Goal: Information Seeking & Learning: Learn about a topic

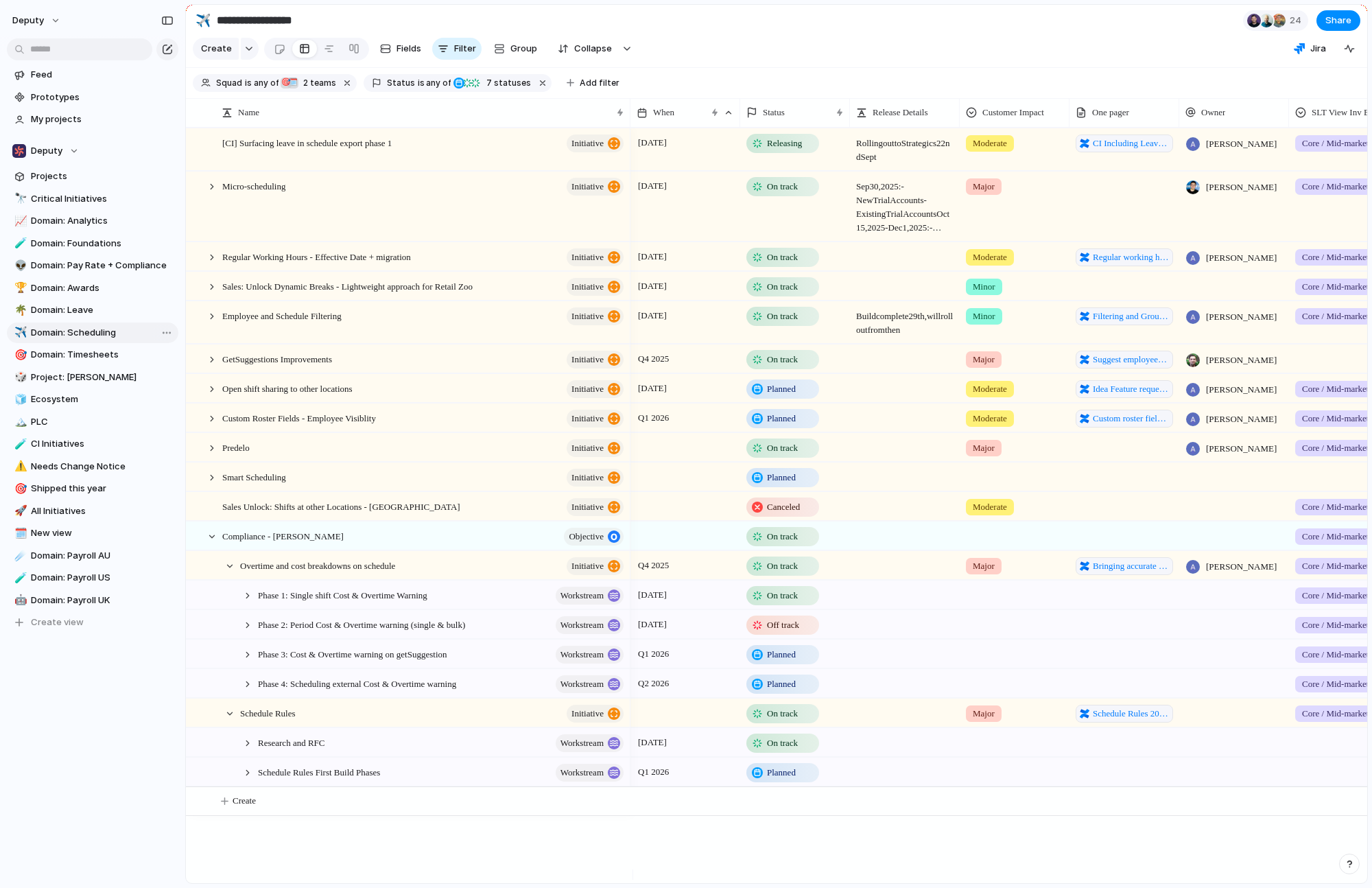
click at [112, 334] on span "Domain: Scheduling" at bounding box center [102, 333] width 143 height 14
click at [84, 204] on span "Critical Initiatives" at bounding box center [102, 199] width 143 height 14
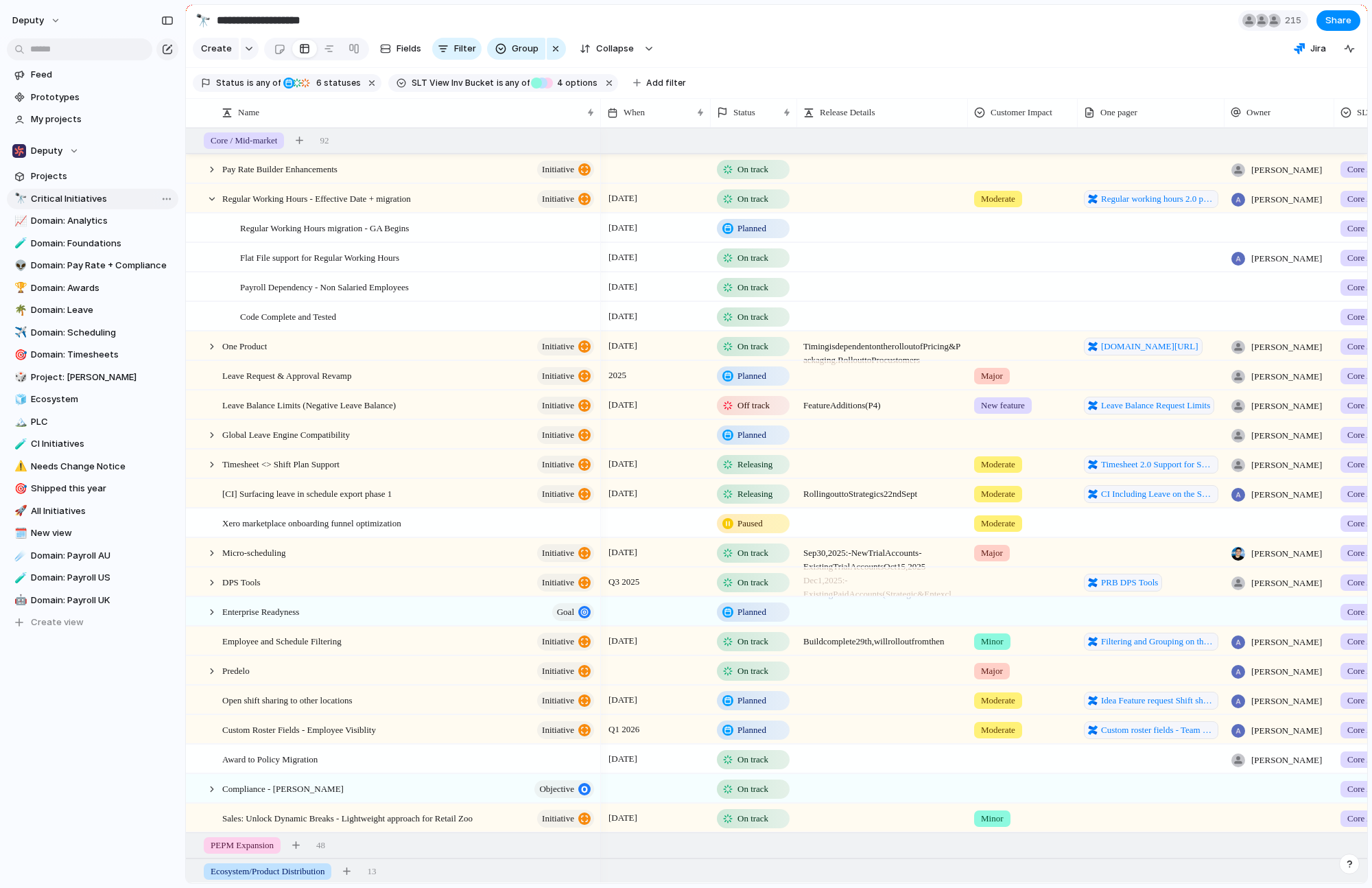
type input "**********"
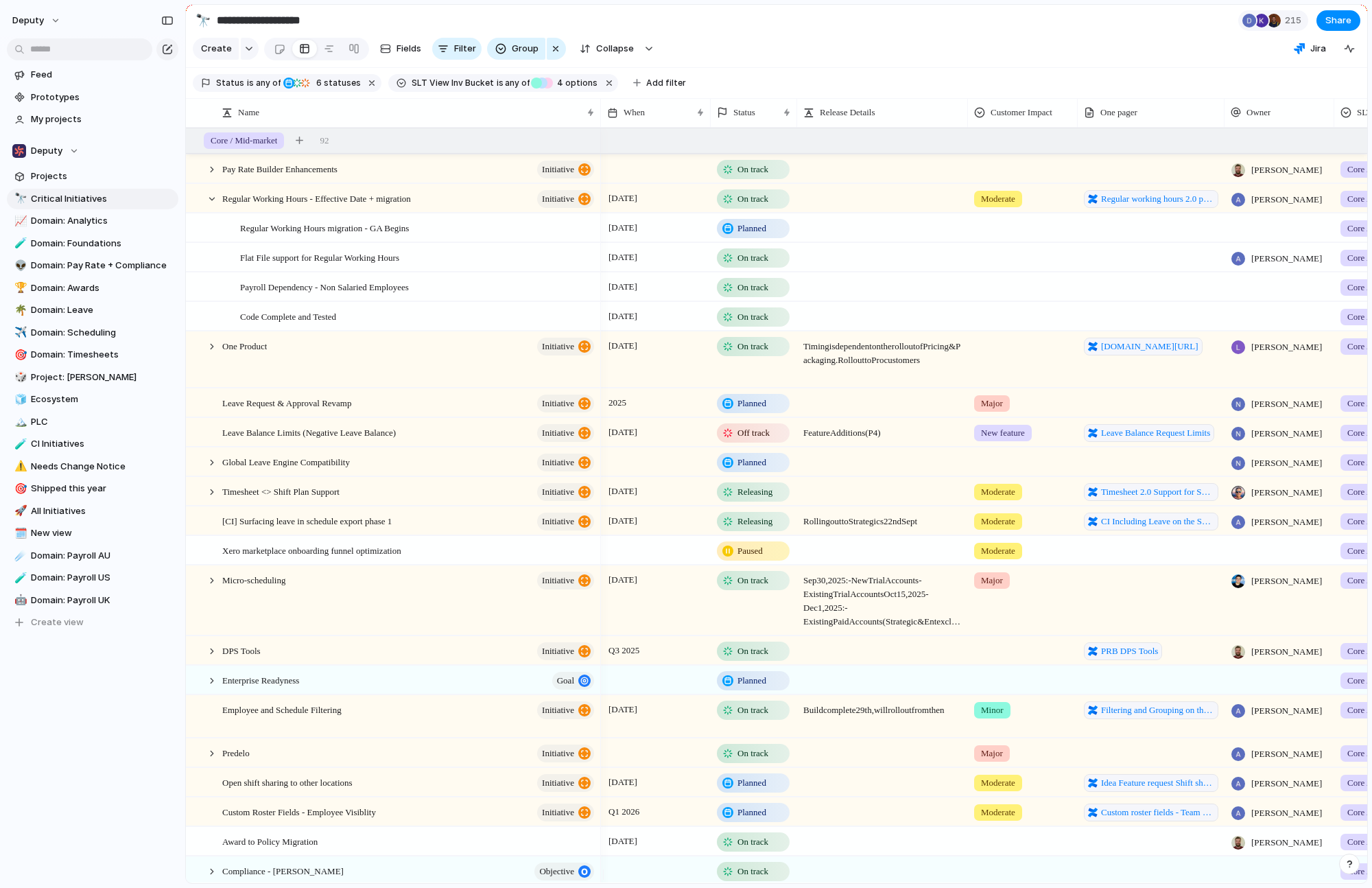
click at [676, 92] on div "Status is any of Planned On track At risk Off track Releasing Paused 6 statuses…" at bounding box center [443, 83] width 501 height 19
click at [665, 89] on span "Add filter" at bounding box center [666, 83] width 40 height 12
type input "***"
click at [719, 137] on li "Squad" at bounding box center [732, 140] width 129 height 22
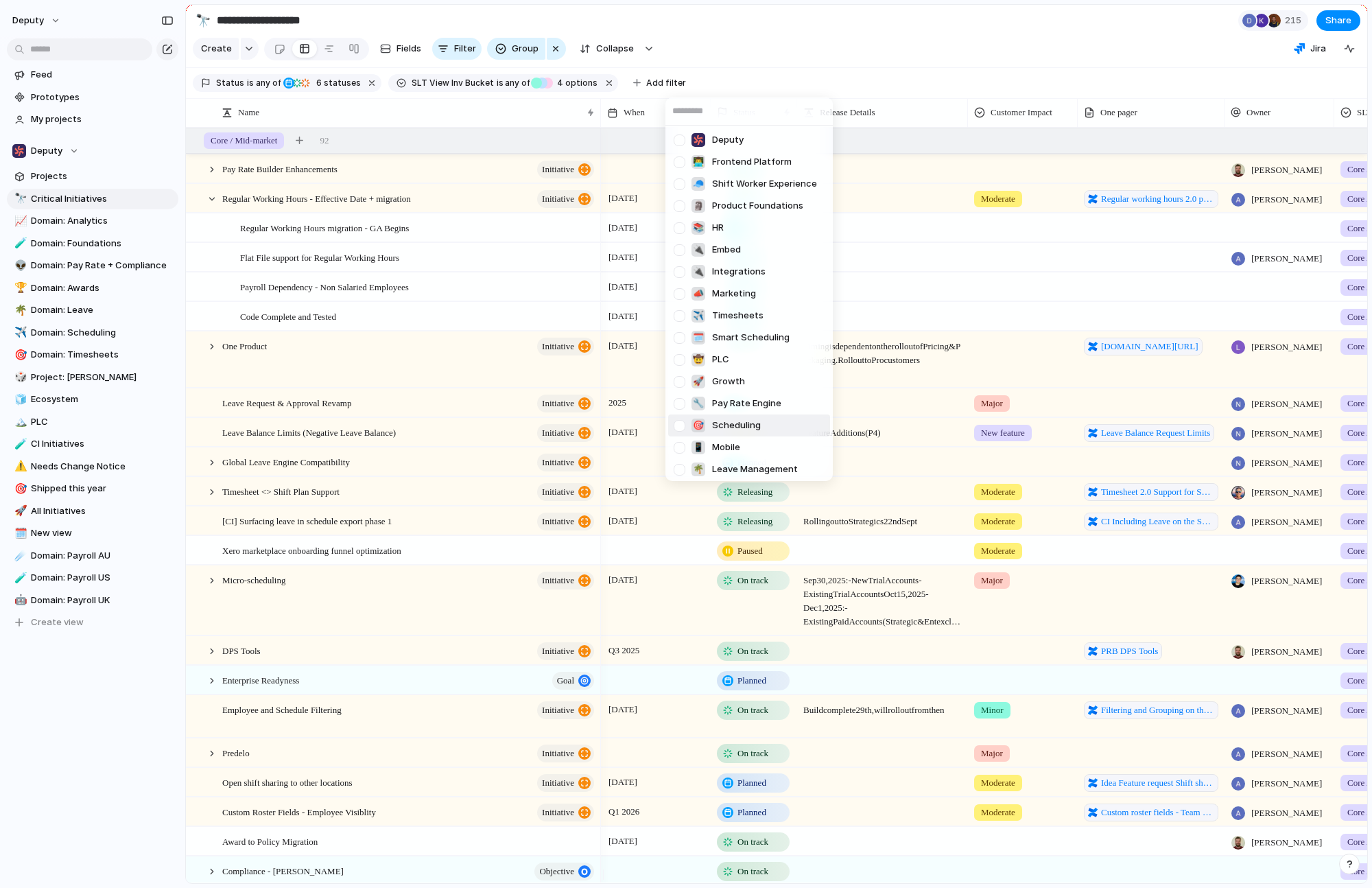
click at [759, 420] on span "Scheduling" at bounding box center [736, 425] width 49 height 14
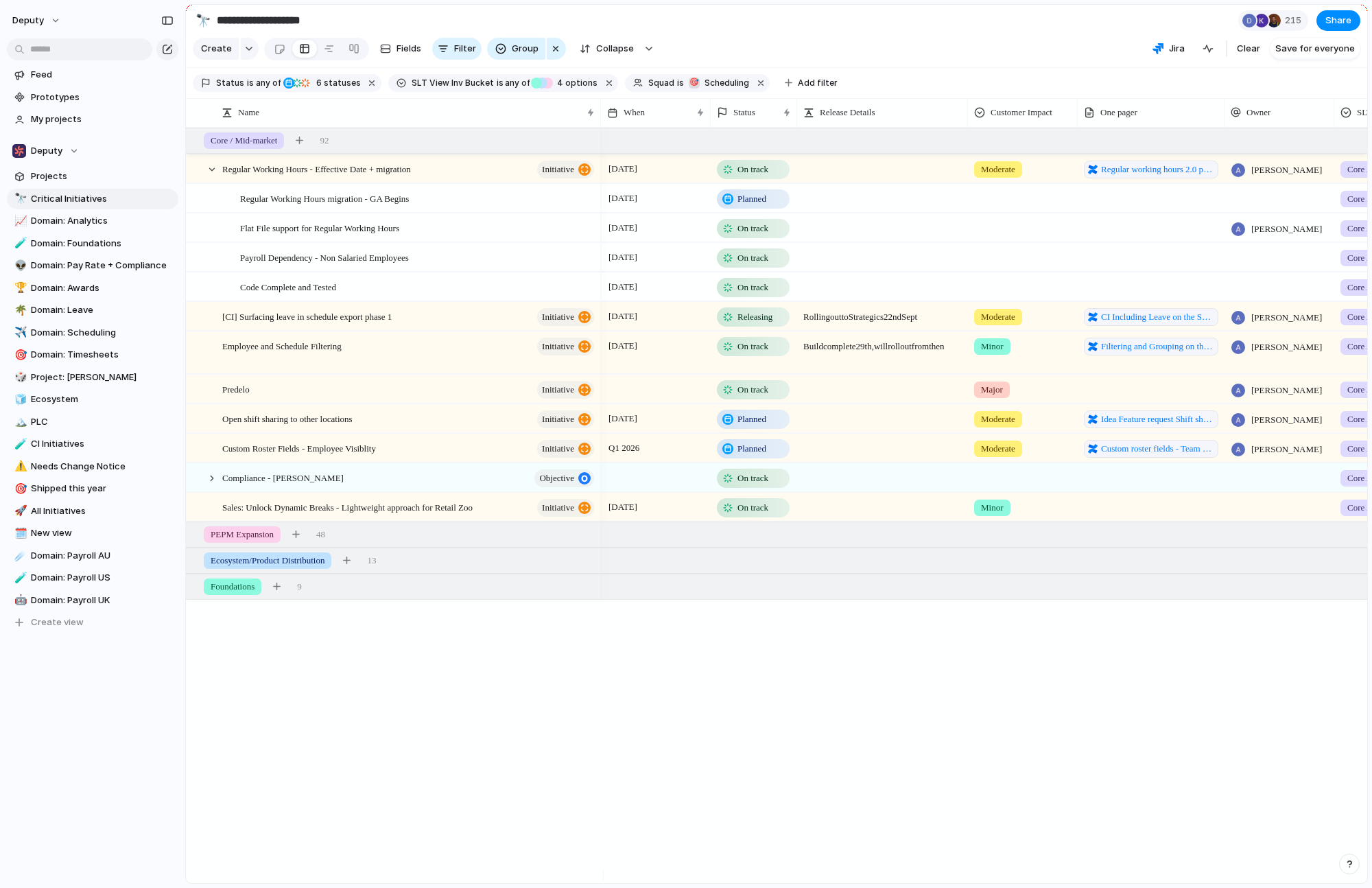
click at [1178, 759] on div "[DATE] On track Moderate Regular working hours 2.0 pre-migration improvements […" at bounding box center [985, 505] width 767 height 756
click at [214, 485] on div at bounding box center [212, 478] width 12 height 12
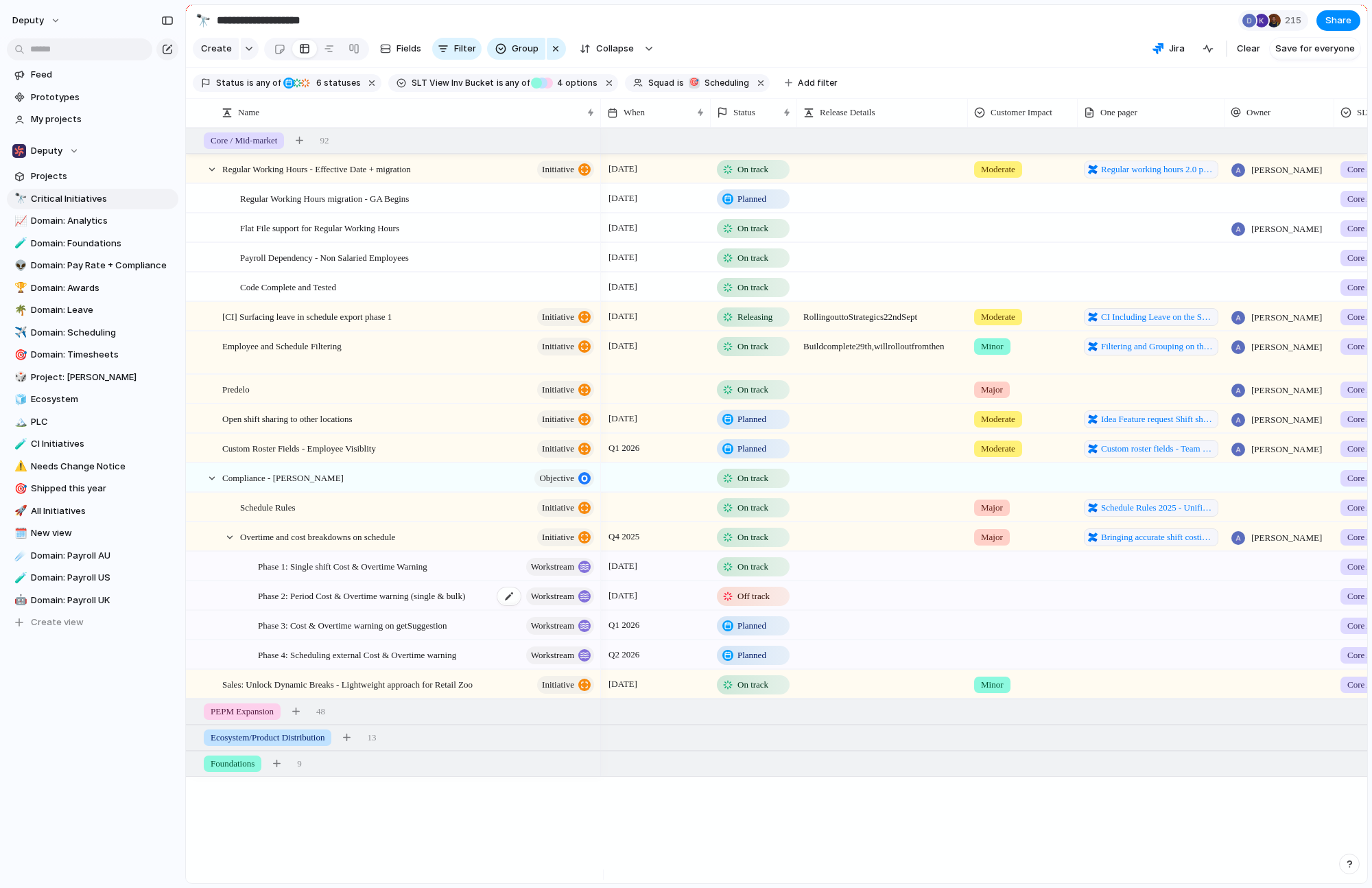
click at [403, 603] on span "Phase 2: Period Cost & Overtime warning (single & bulk)" at bounding box center [361, 595] width 208 height 16
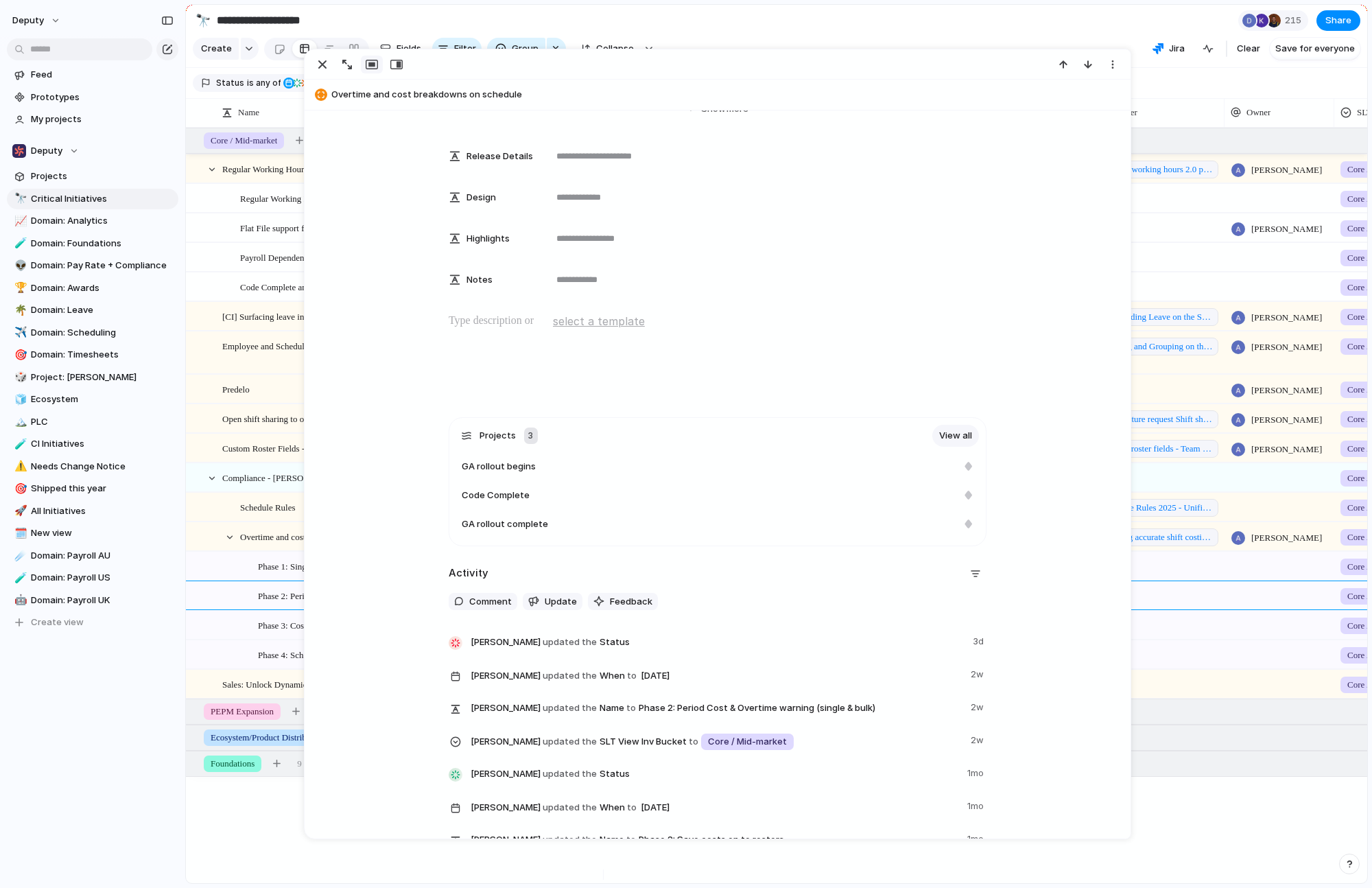
scroll to position [276, 0]
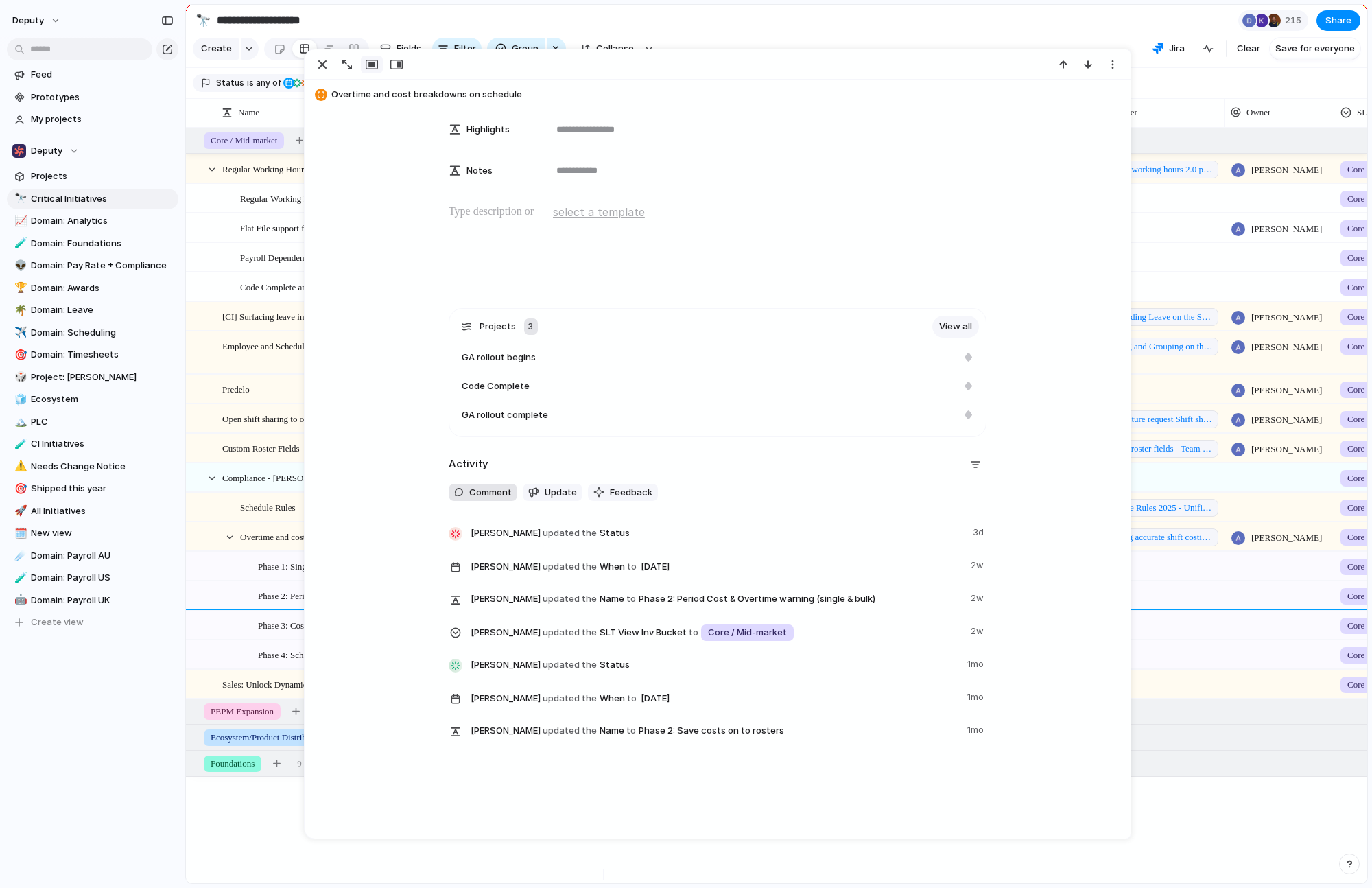
click at [487, 493] on span "Comment" at bounding box center [491, 493] width 43 height 14
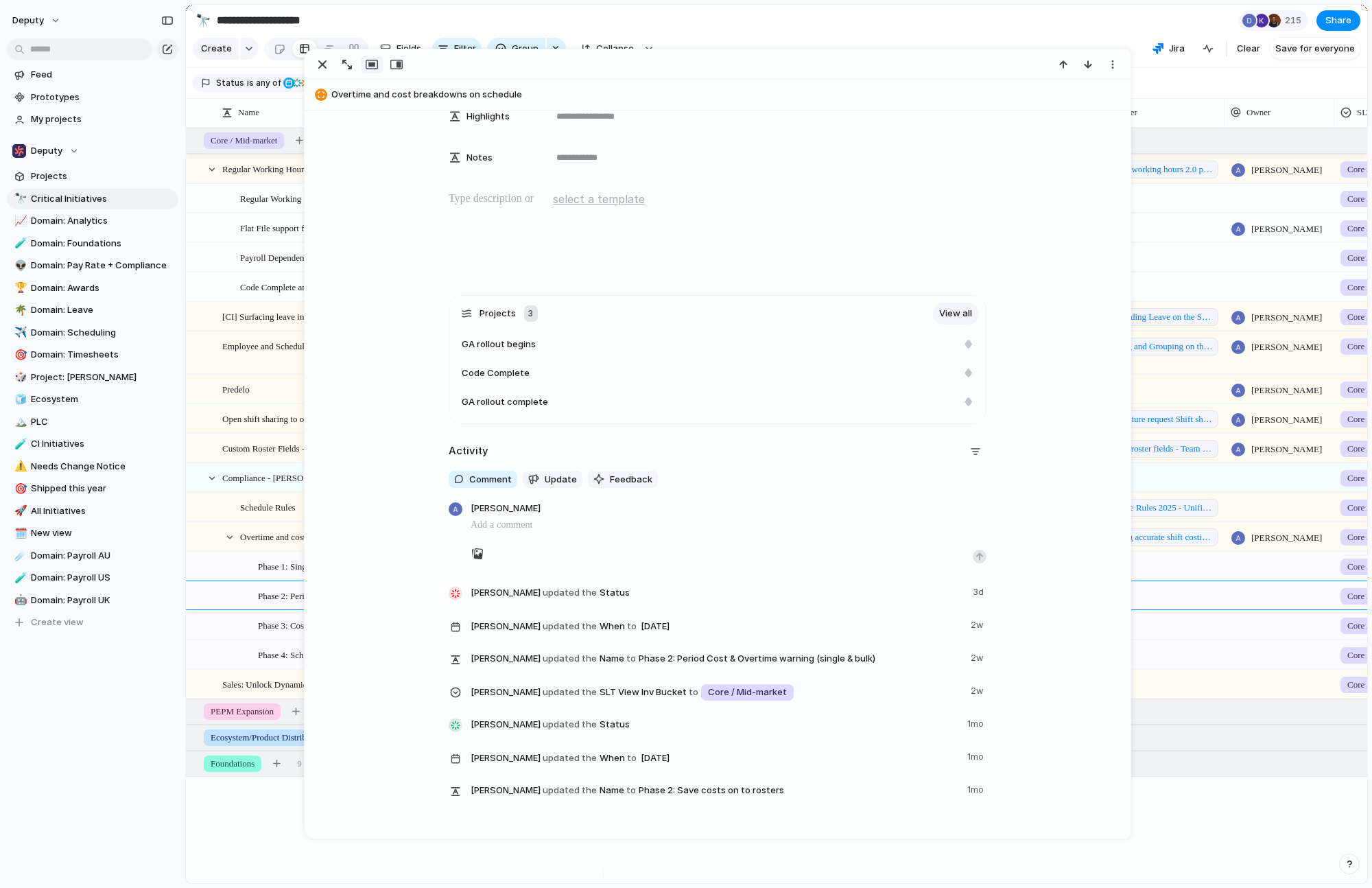
scroll to position [394, 0]
click at [229, 610] on div "Phase 2: Period Cost & Overtime warning (single & bulk) workstream" at bounding box center [394, 596] width 414 height 28
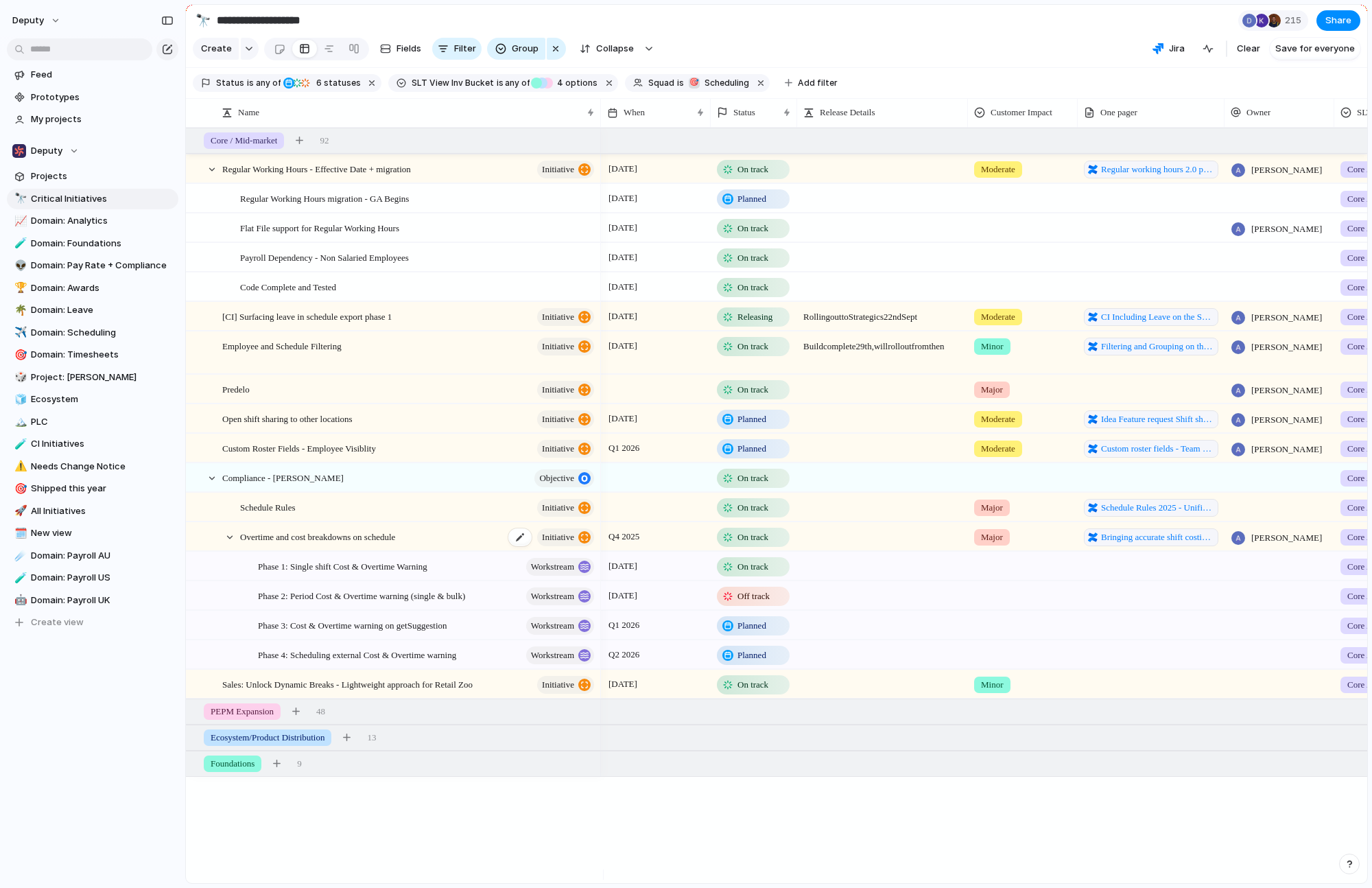
click at [319, 544] on span "Overtime and cost breakdowns on schedule" at bounding box center [317, 536] width 155 height 16
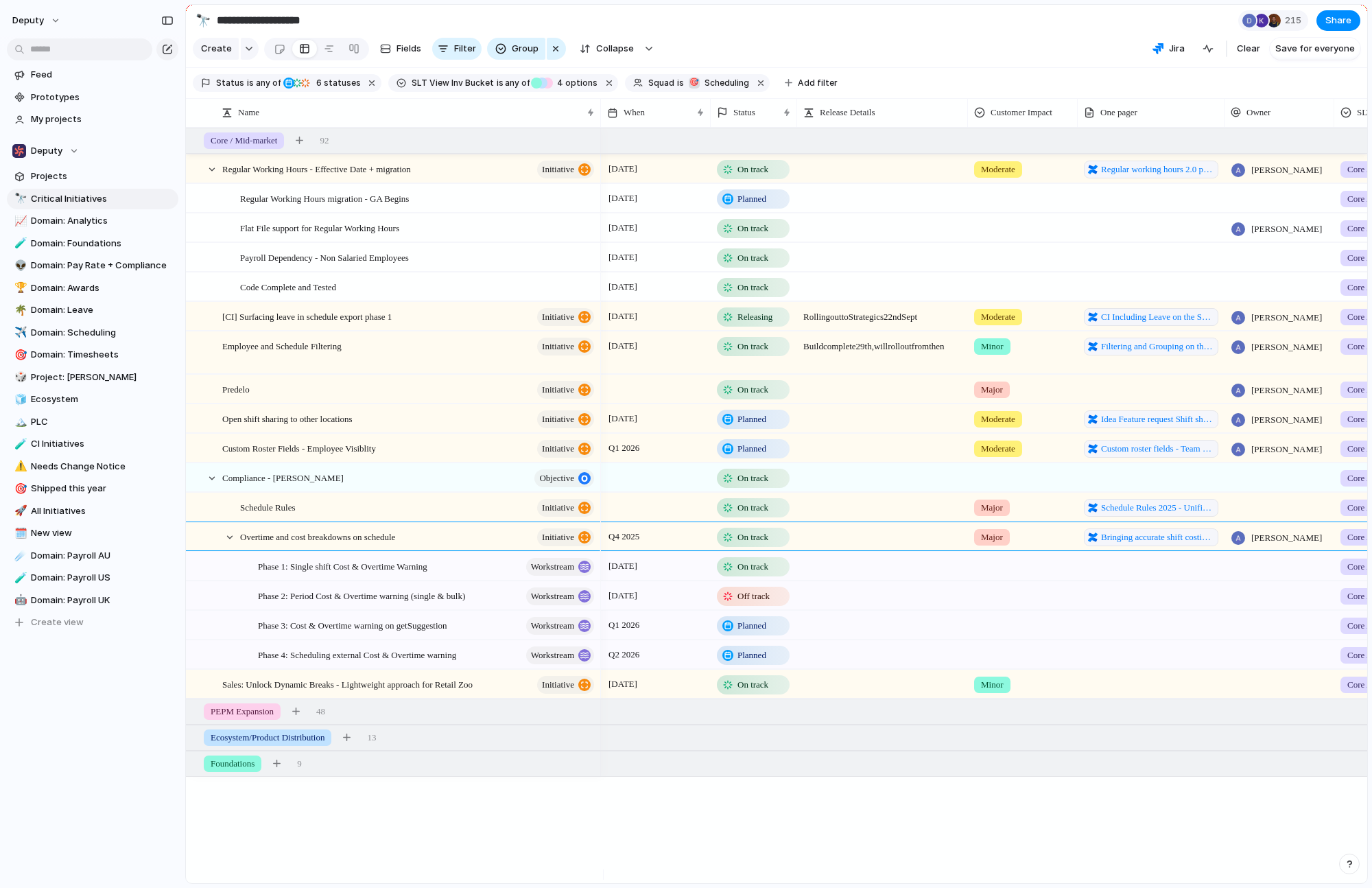
click at [225, 610] on div "Phase 2: Period Cost & Overtime warning (single & bulk) workstream" at bounding box center [394, 596] width 414 height 28
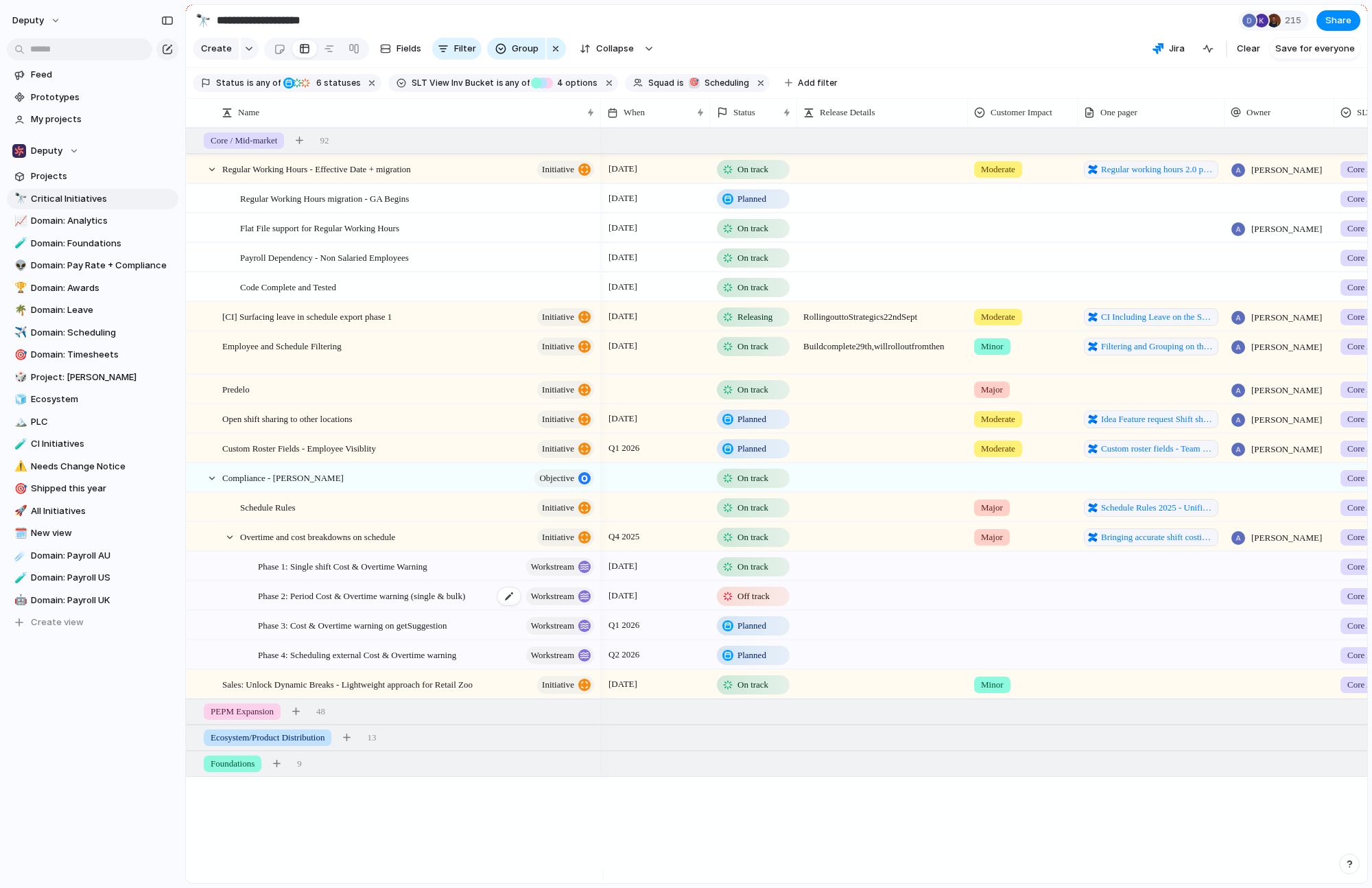
click at [323, 603] on span "Phase 2: Period Cost & Overtime warning (single & bulk)" at bounding box center [361, 595] width 208 height 16
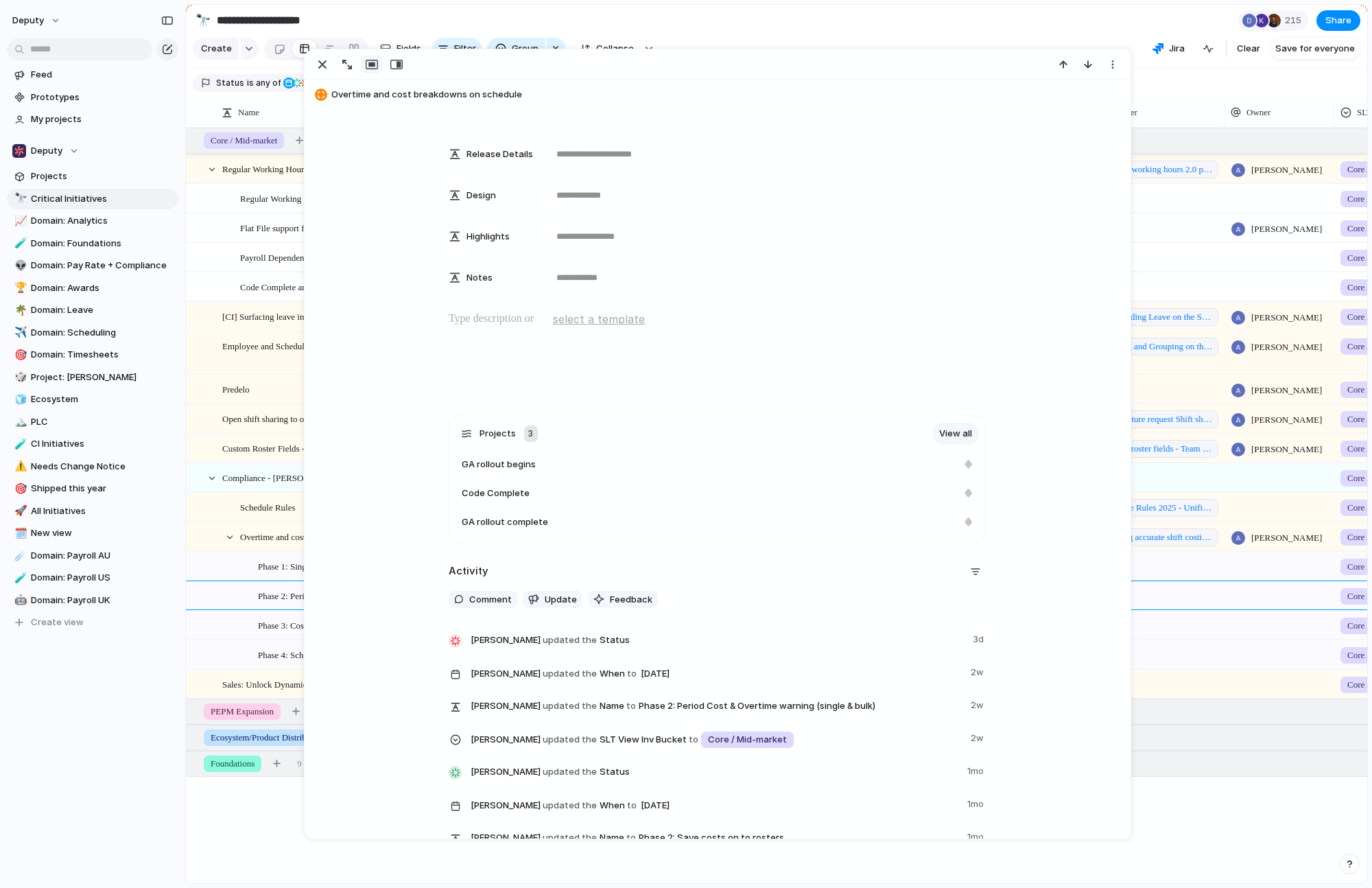
click at [269, 633] on span "Phase 3: Cost & Overtime warning on getSuggestion" at bounding box center [352, 625] width 190 height 16
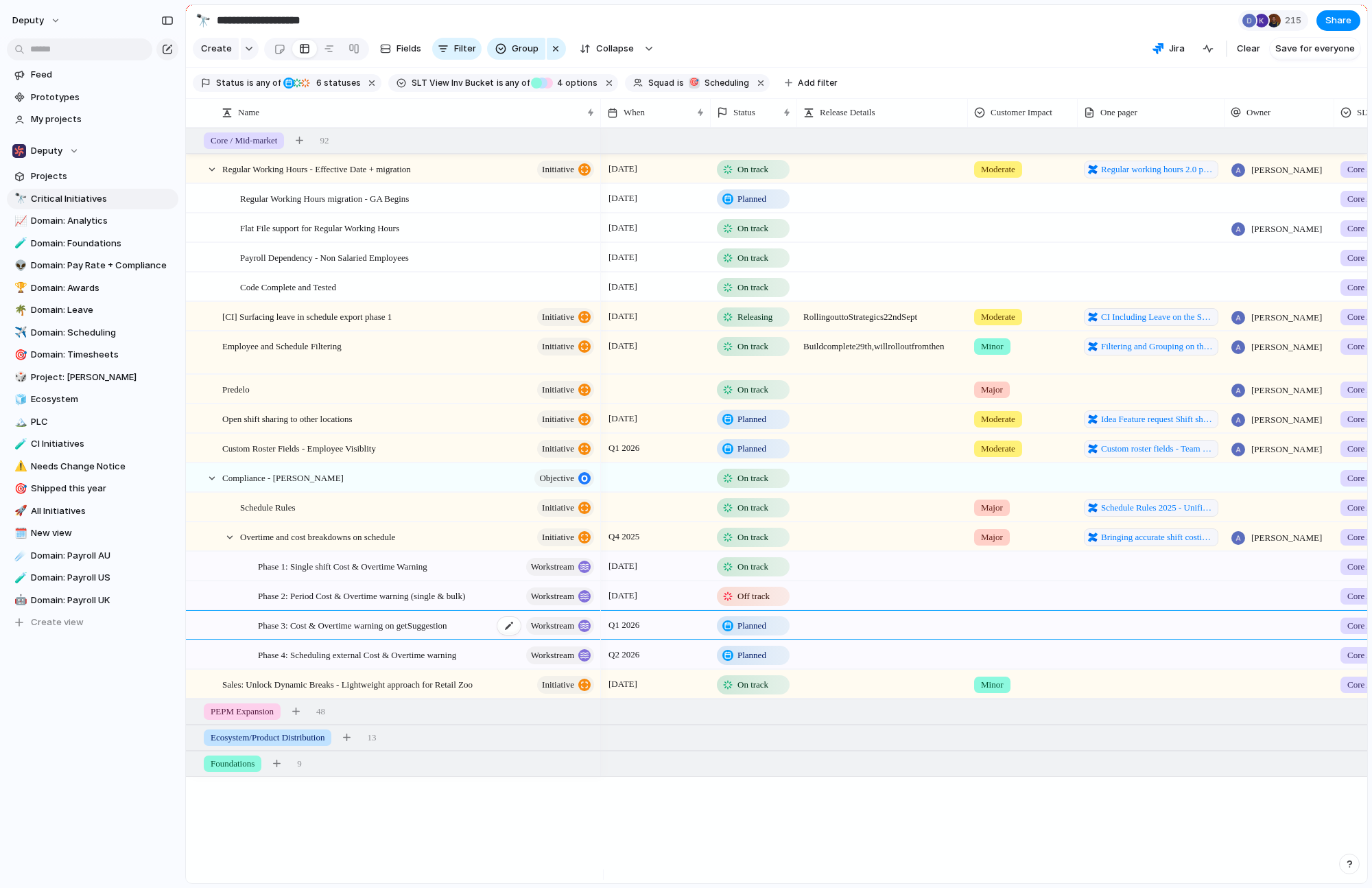
type textarea "**********"
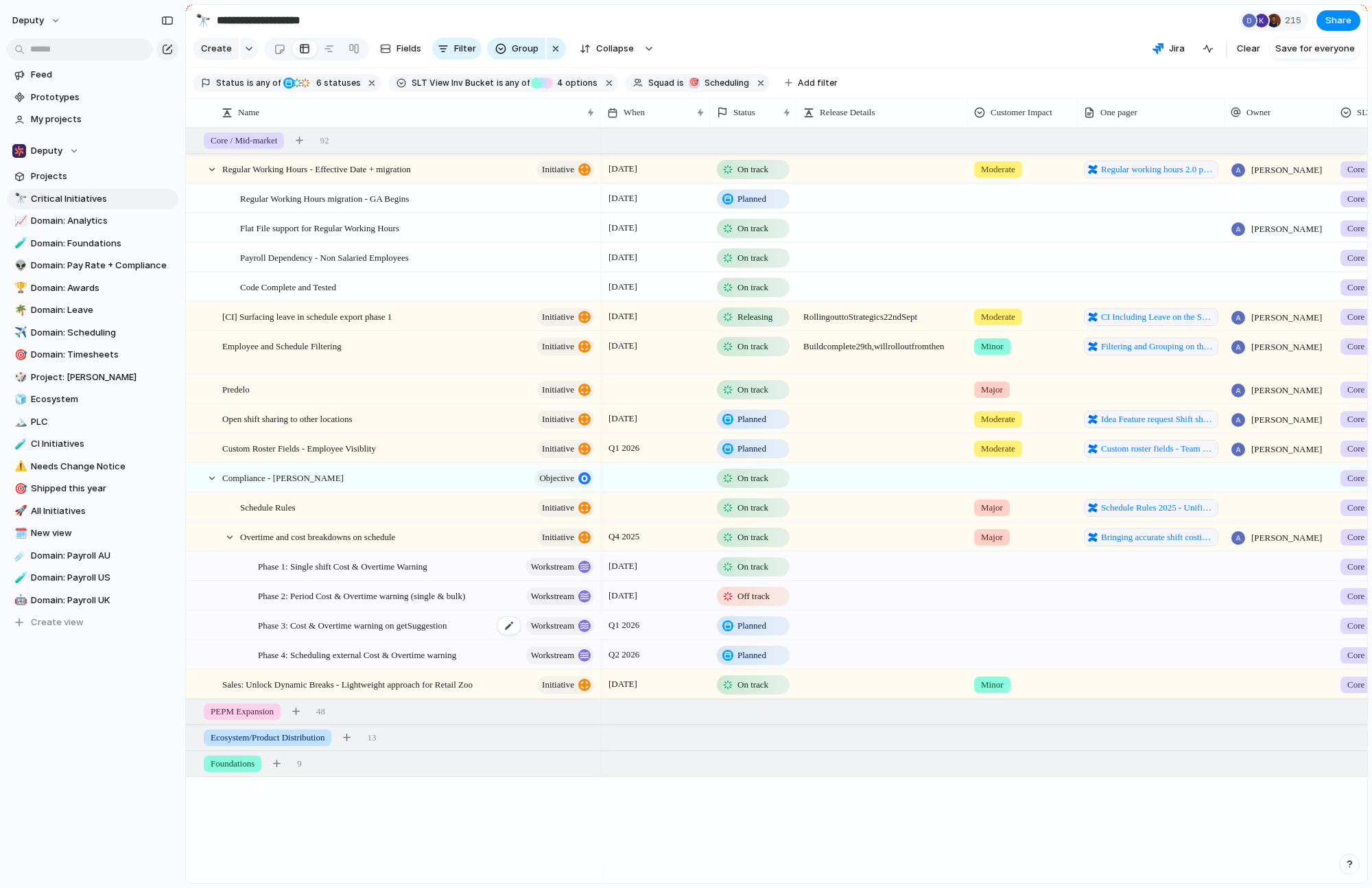
click at [376, 633] on span "Phase 3: Cost & Overtime warning on getSuggestion" at bounding box center [352, 625] width 190 height 16
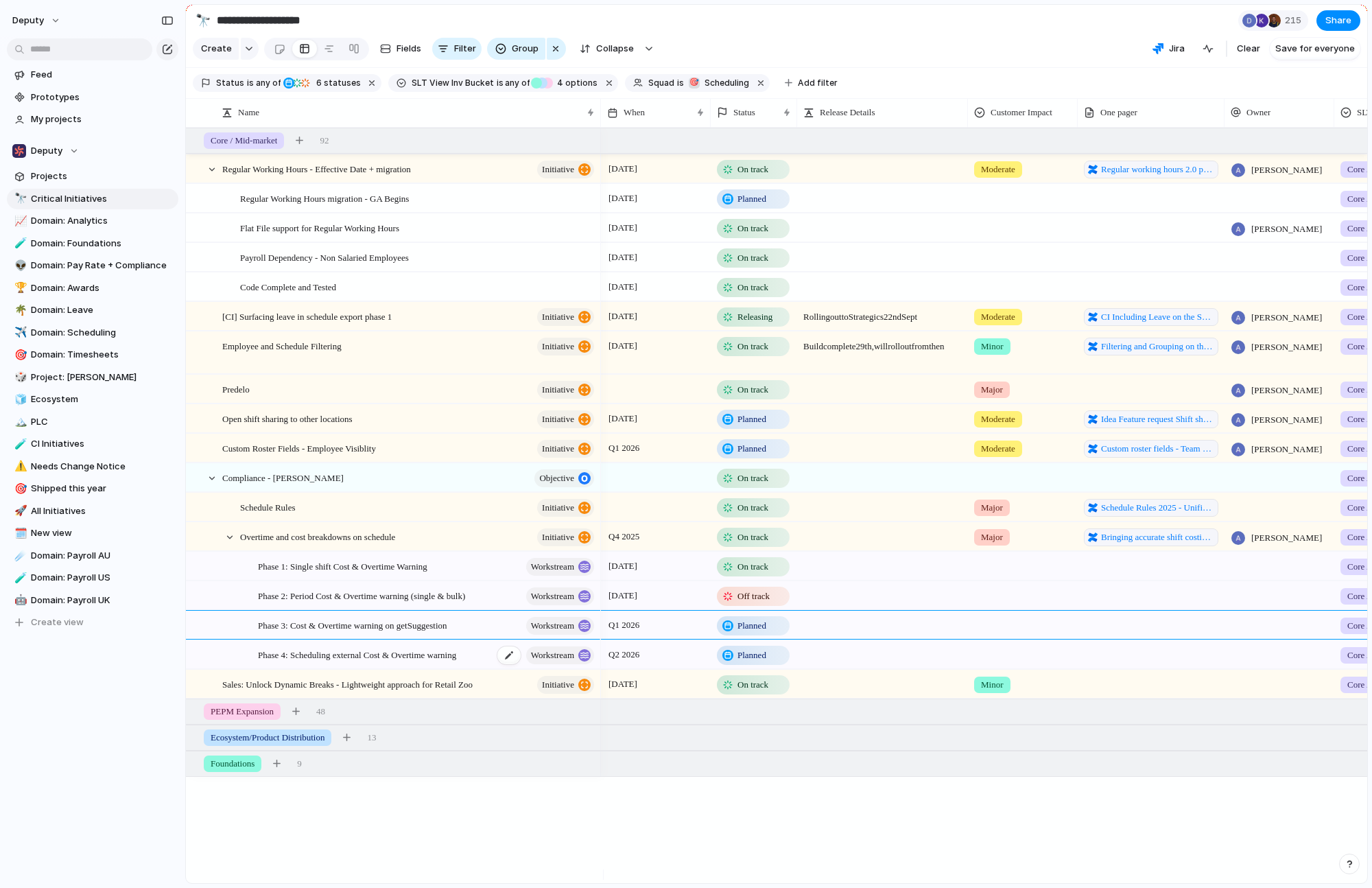
click at [294, 657] on span "Phase 4: Scheduling external Cost & Overtime warning" at bounding box center [357, 654] width 199 height 16
type textarea "**********"
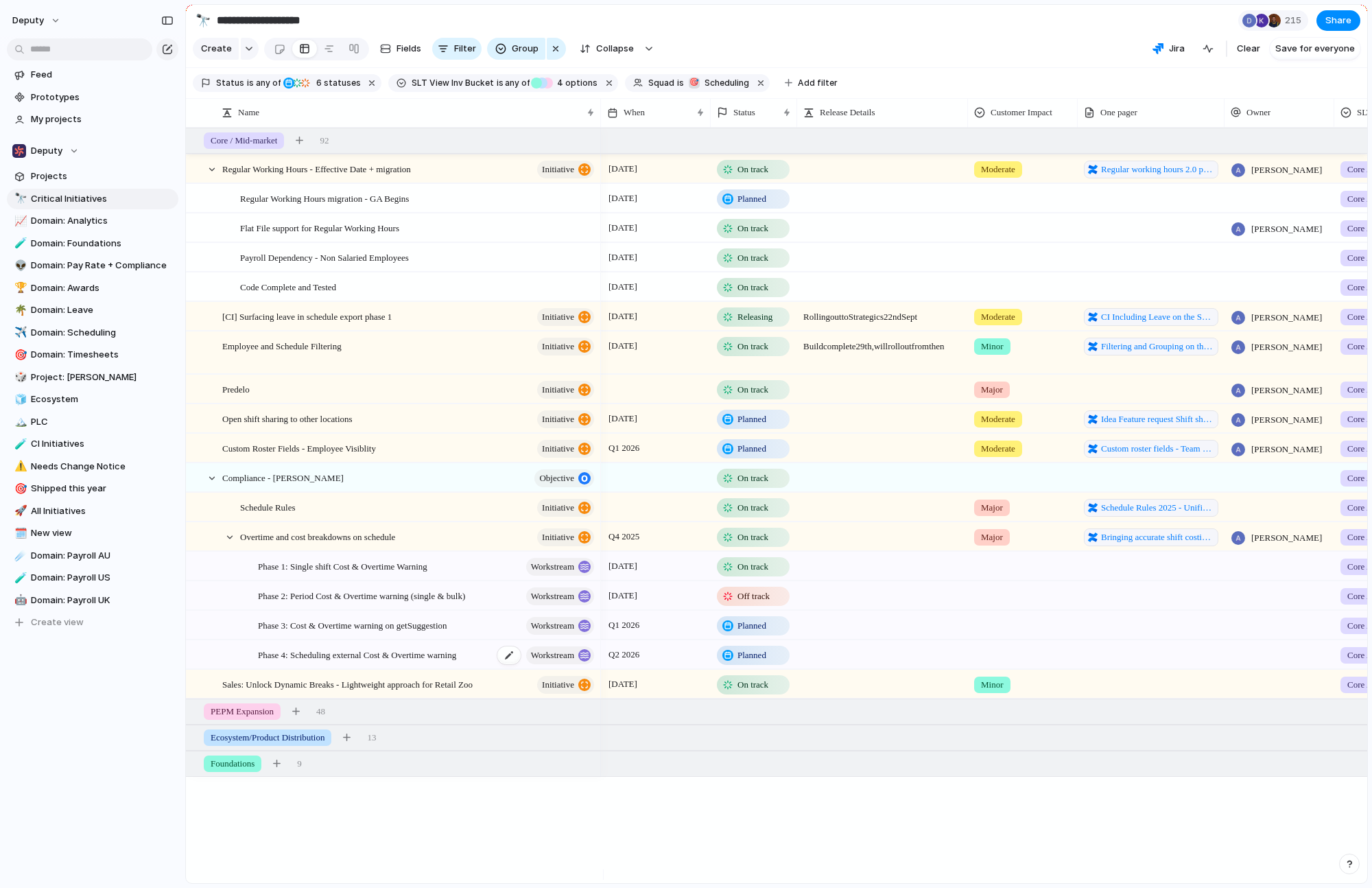
click at [296, 662] on span "Phase 4: Scheduling external Cost & Overtime warning" at bounding box center [357, 654] width 199 height 16
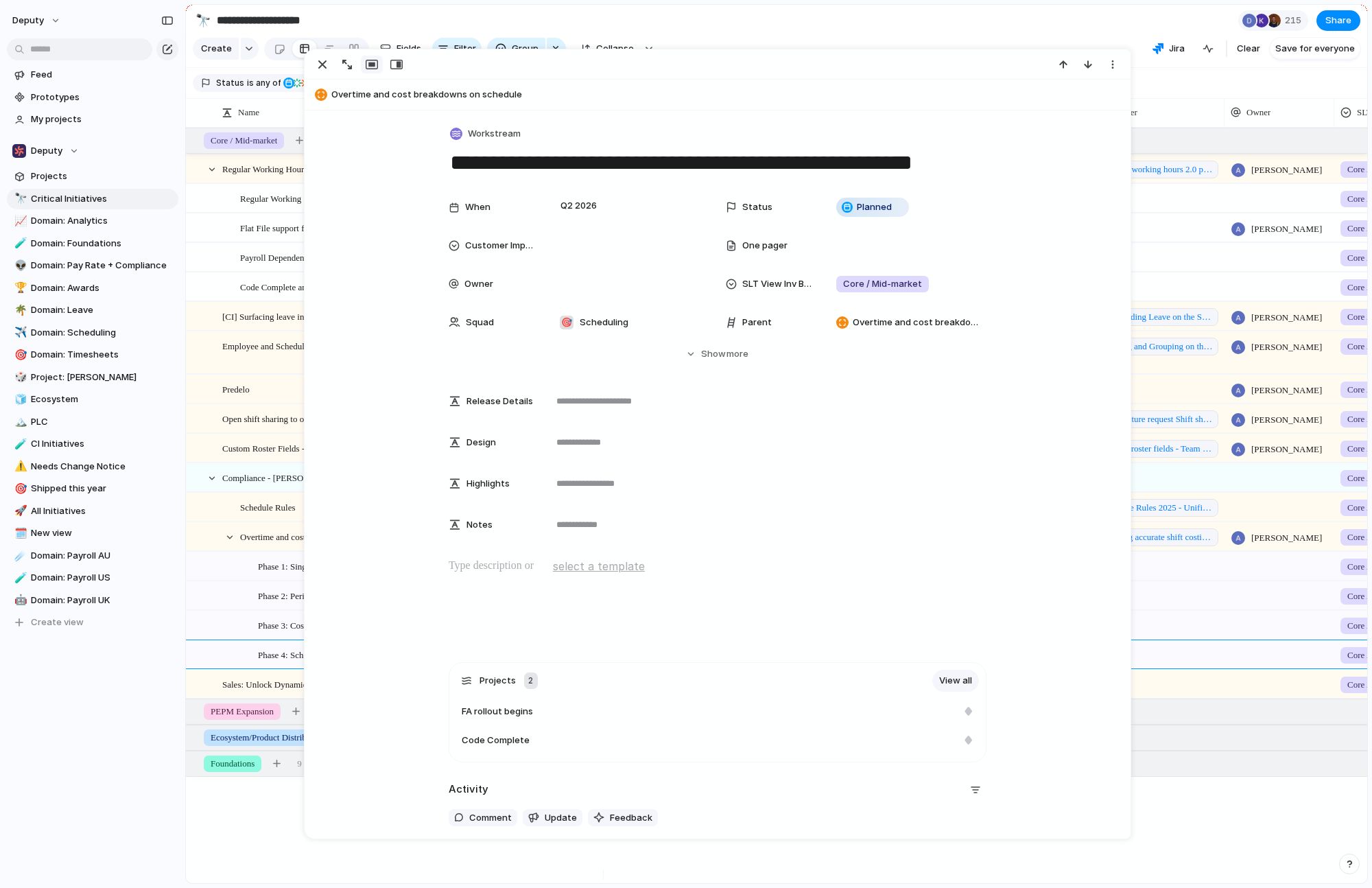
click at [169, 649] on div "Feed Prototypes My projects Deputy Projects 🔭 Critical Initiatives 📈 Domain: An…" at bounding box center [92, 372] width 185 height 744
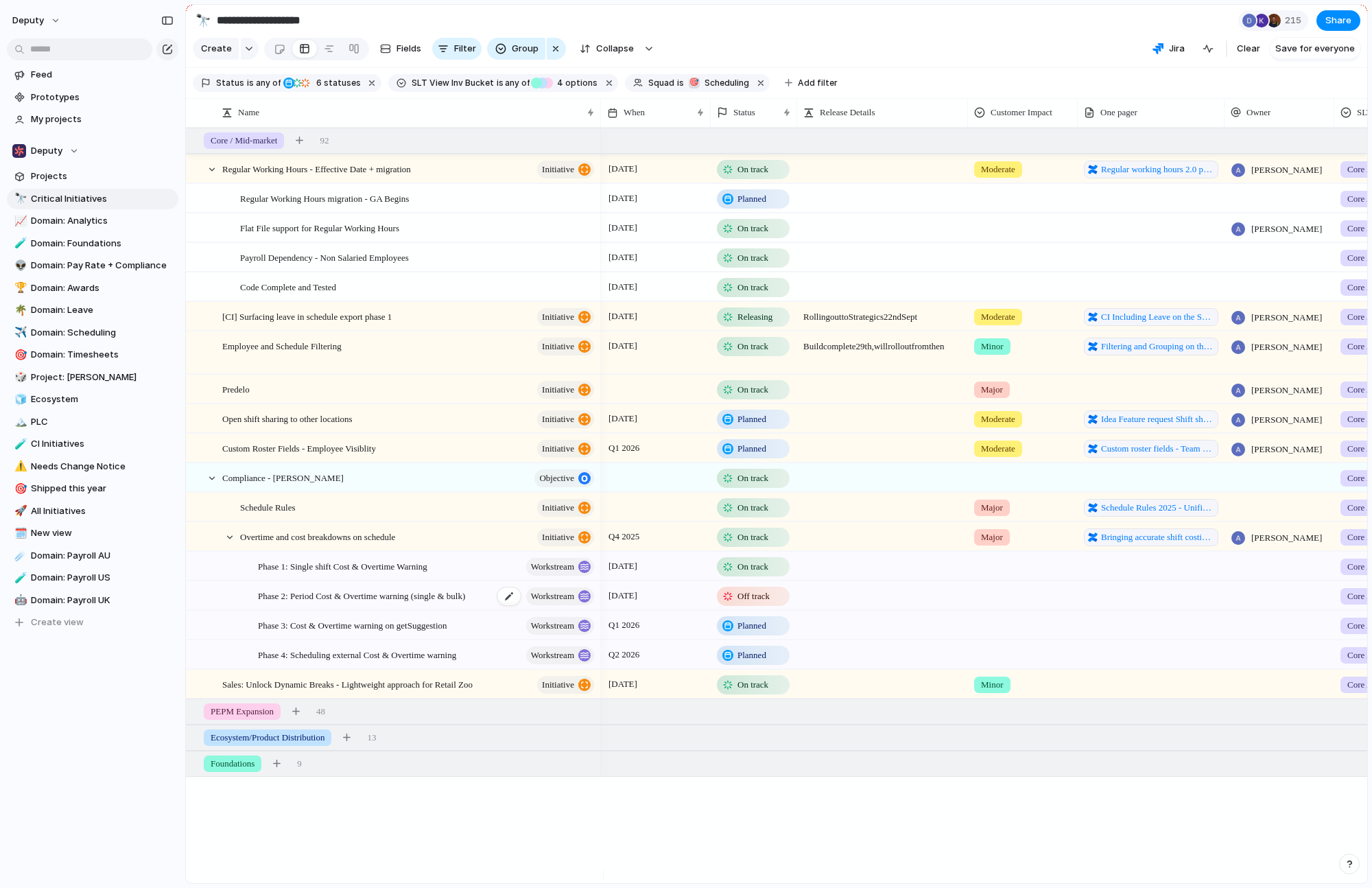
click at [395, 603] on span "Phase 2: Period Cost & Overtime warning (single & bulk)" at bounding box center [361, 595] width 208 height 16
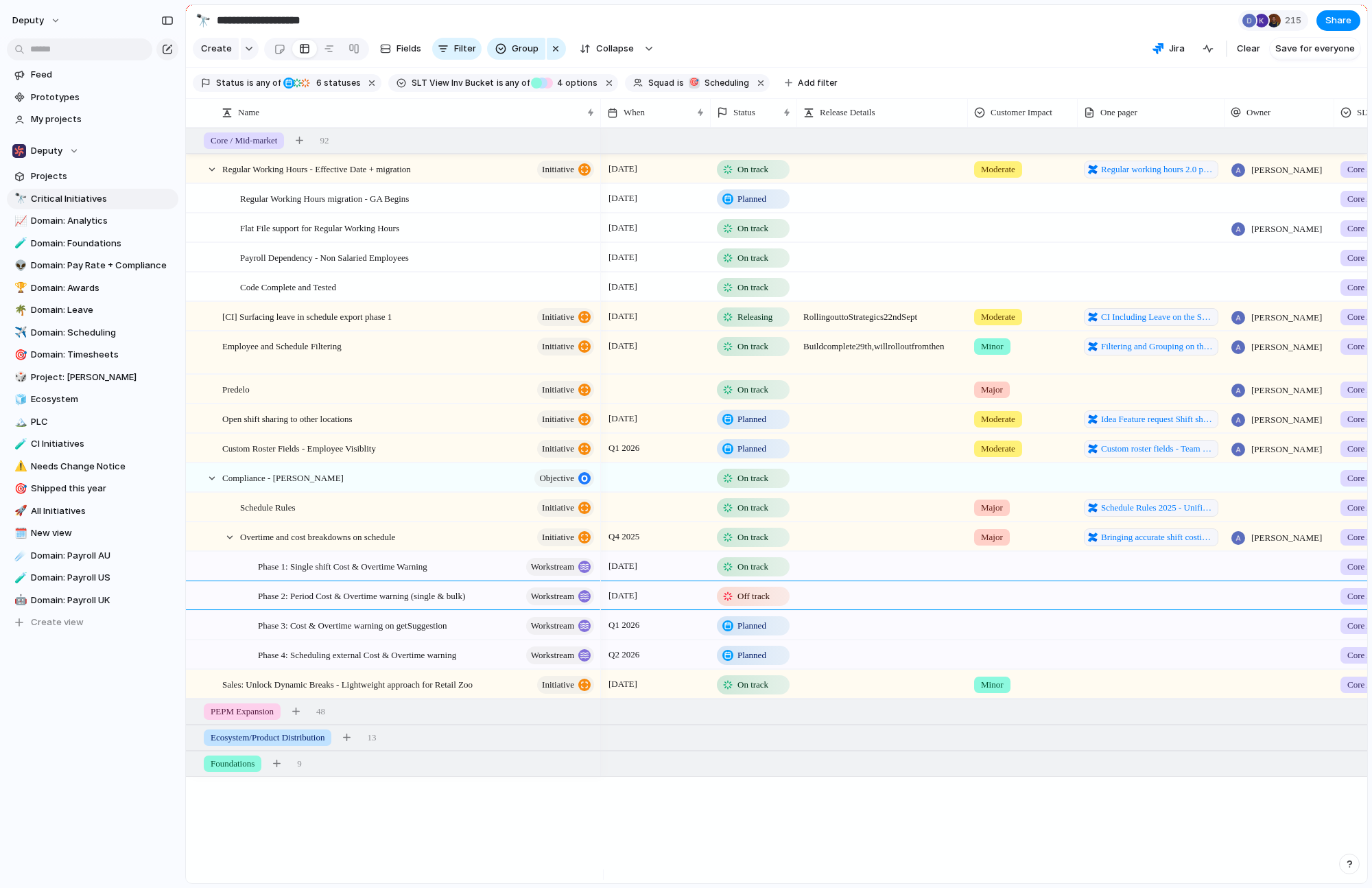
click at [174, 738] on div "Feed Prototypes My projects Deputy Projects 🔭 Critical Initiatives 📈 Domain: An…" at bounding box center [92, 372] width 185 height 744
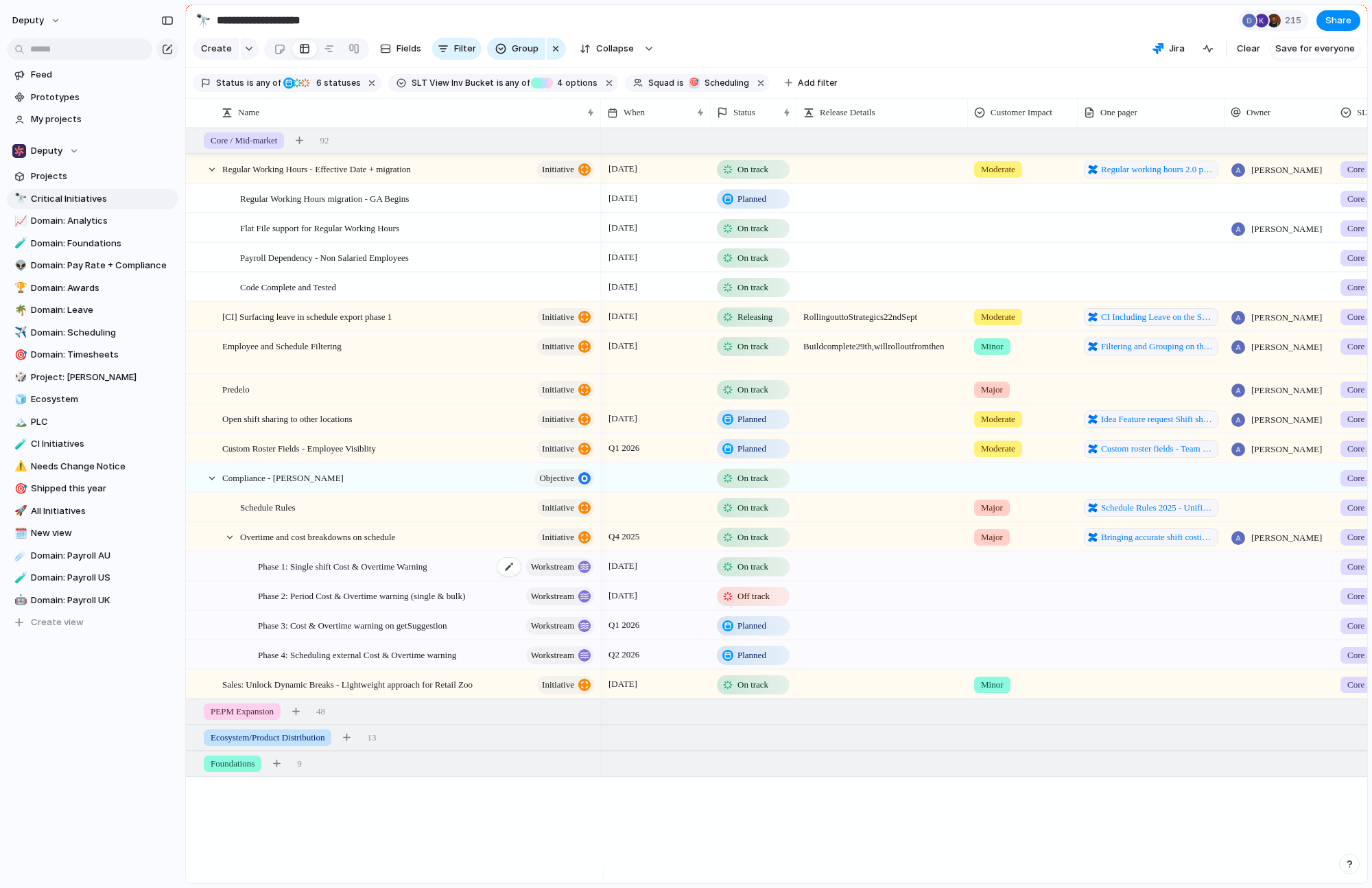
click at [427, 572] on span "Phase 1: Single shift Cost & Overtime Warning" at bounding box center [343, 565] width 170 height 16
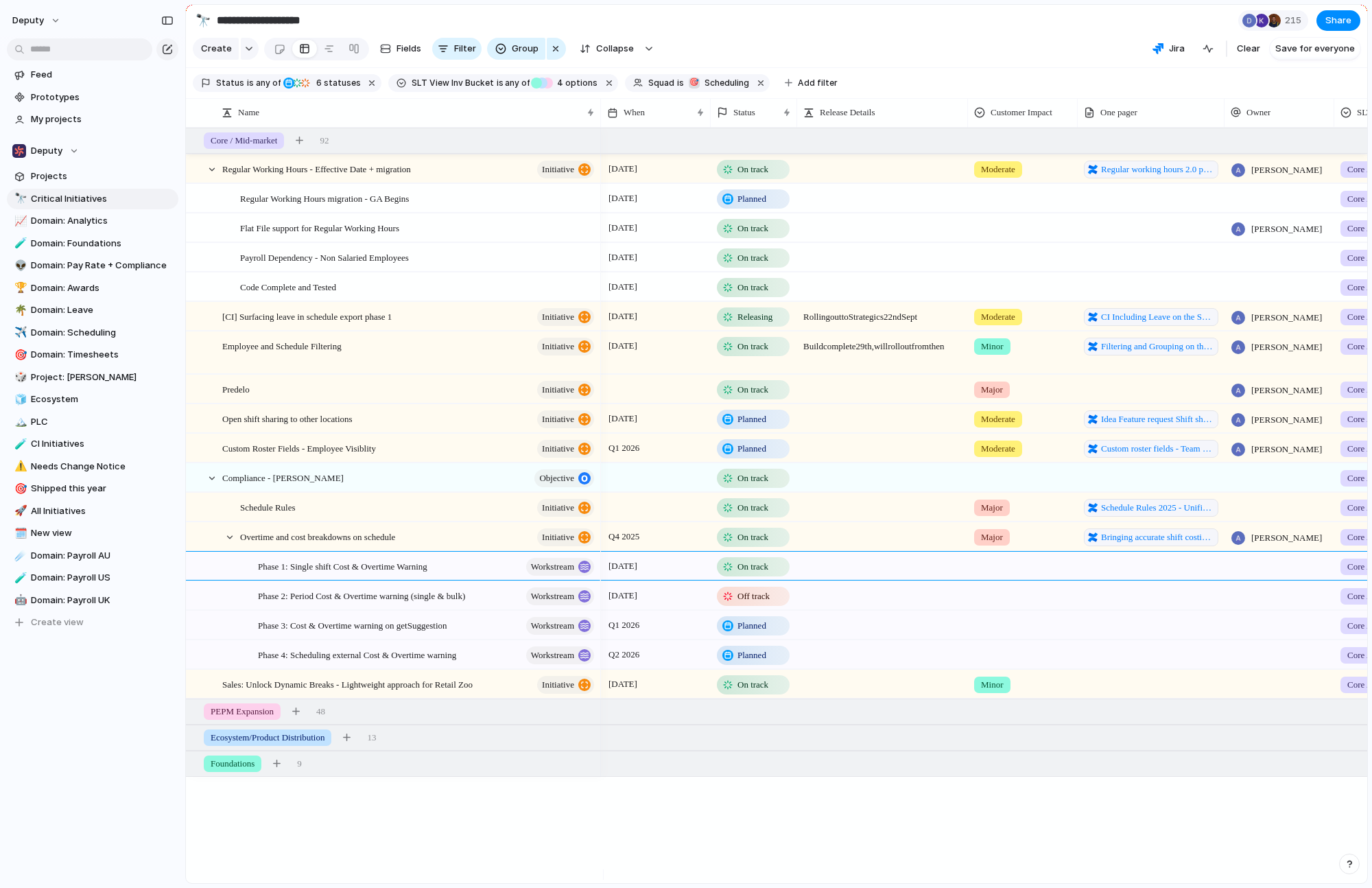
drag, startPoint x: 75, startPoint y: 811, endPoint x: 124, endPoint y: 791, distance: 52.9
click at [76, 810] on div "deputy Feed Prototypes My projects Deputy Projects 🔭 Critical Initiatives 📈 Dom…" at bounding box center [92, 444] width 185 height 888
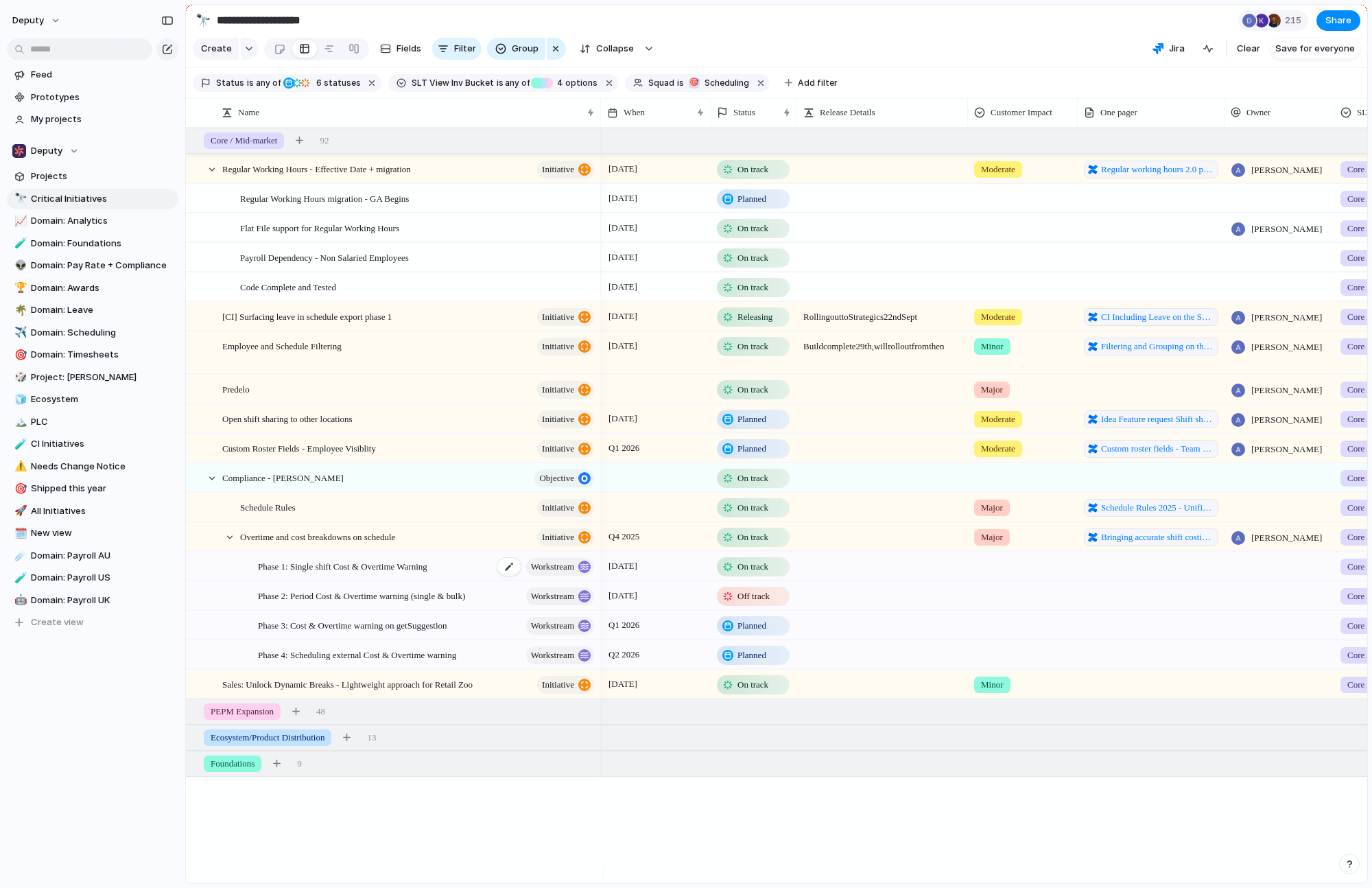
click at [325, 572] on span "Phase 1: Single shift Cost & Overtime Warning" at bounding box center [343, 565] width 170 height 16
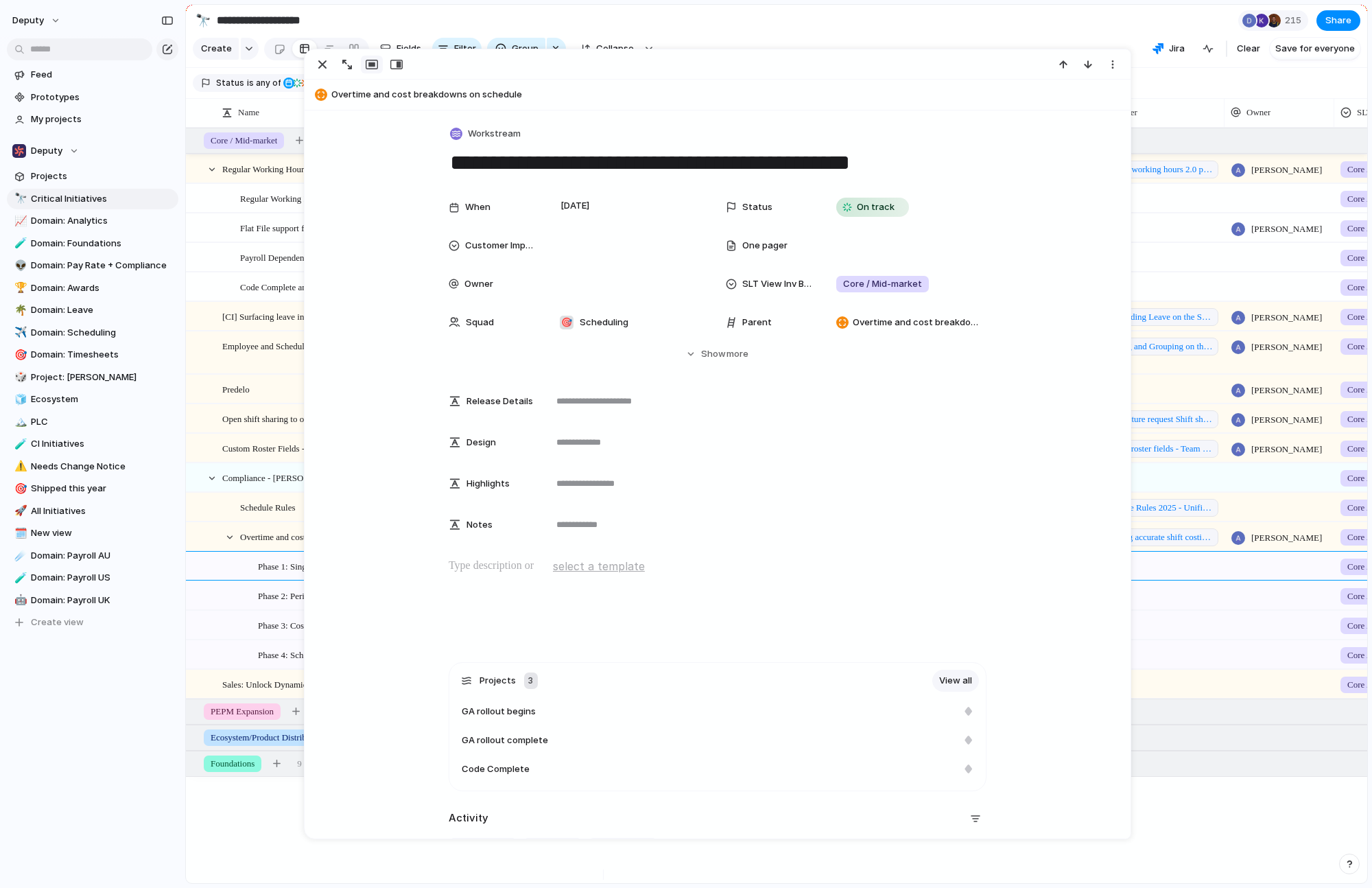
click at [177, 626] on section "Deputy Projects 🔭 Critical Initiatives 📈 Domain: Analytics 🧪 Domain: Foundation…" at bounding box center [92, 381] width 185 height 503
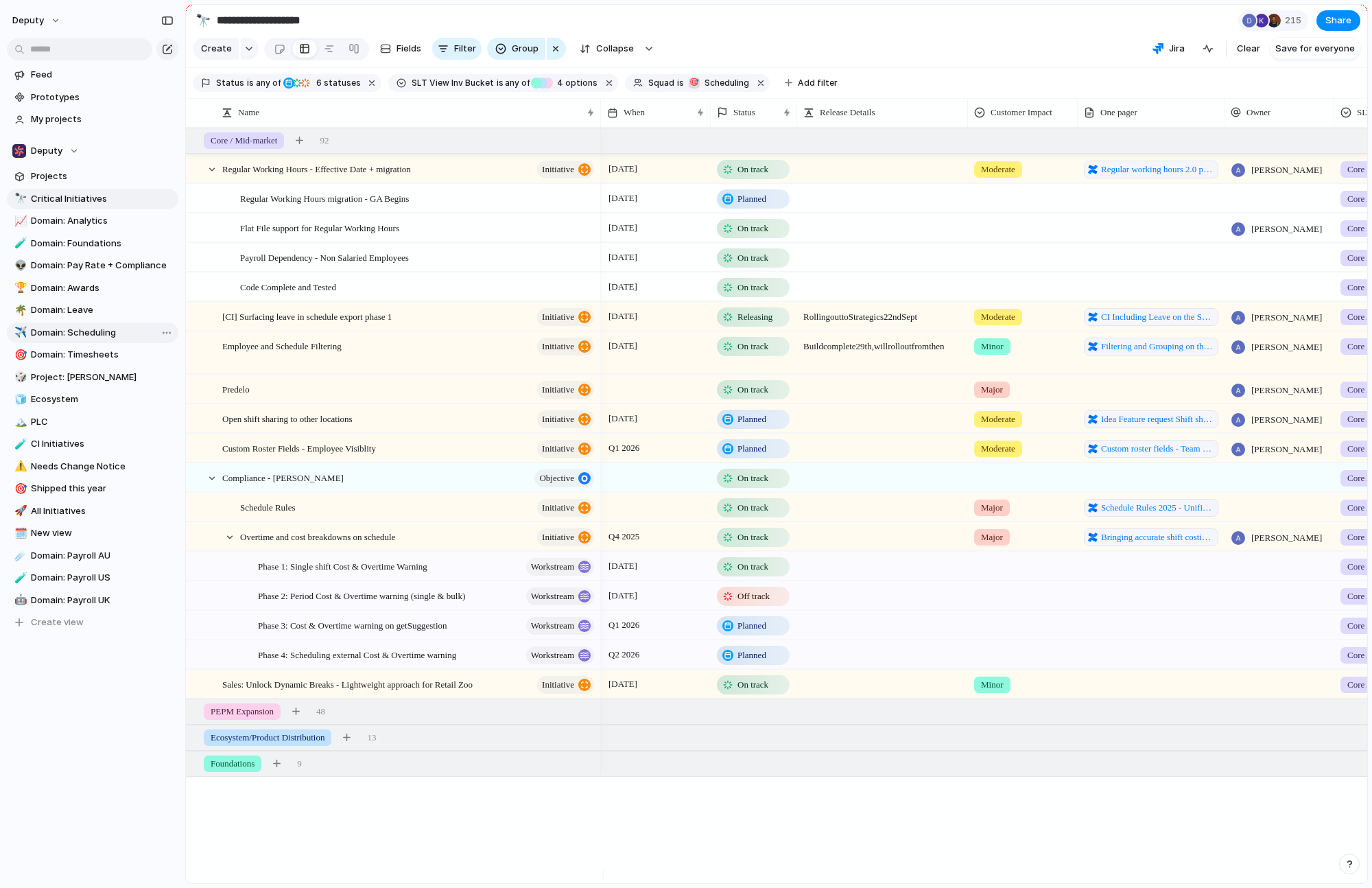
click at [85, 330] on span "Domain: Scheduling" at bounding box center [102, 333] width 143 height 14
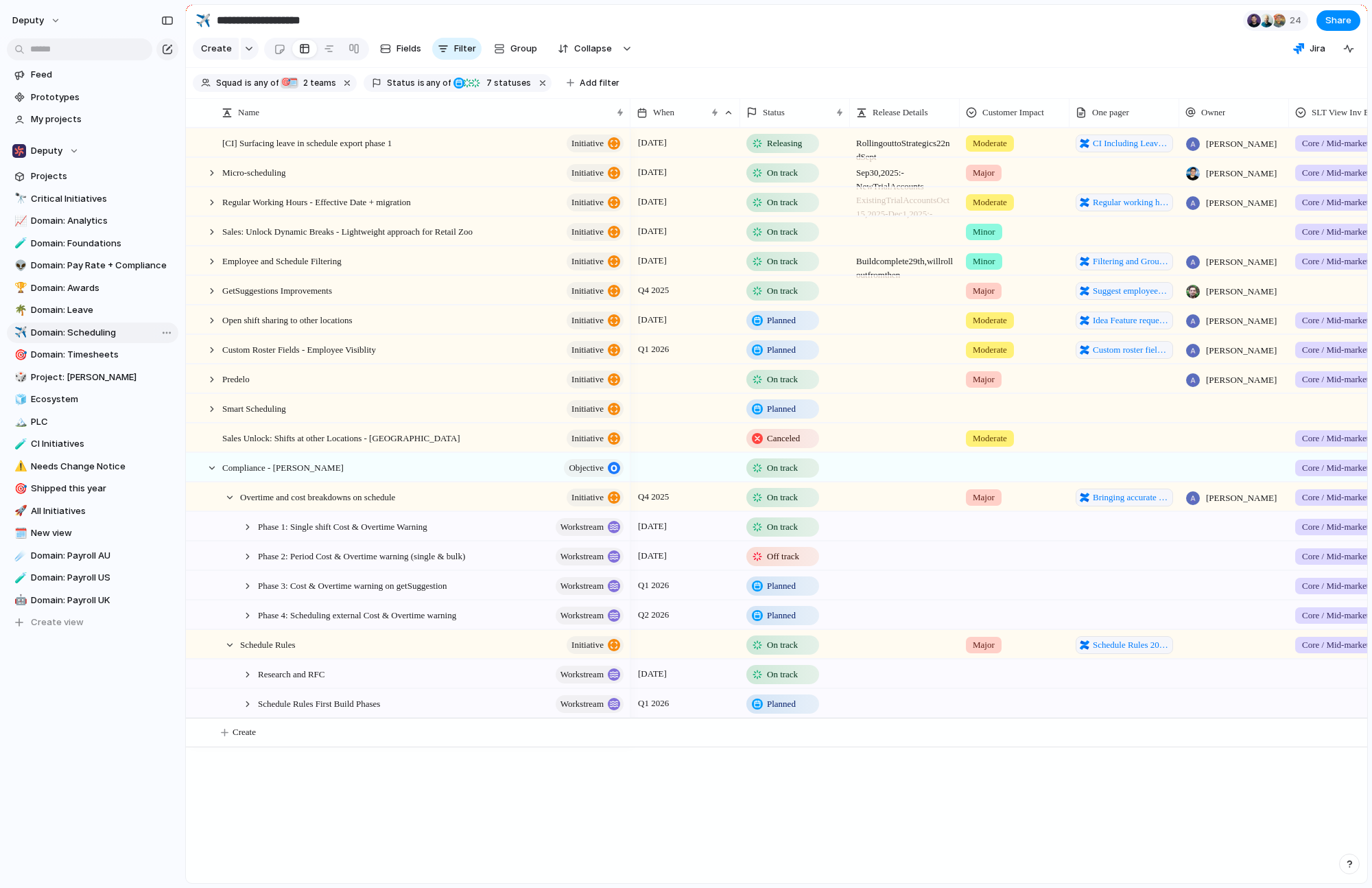
type input "**********"
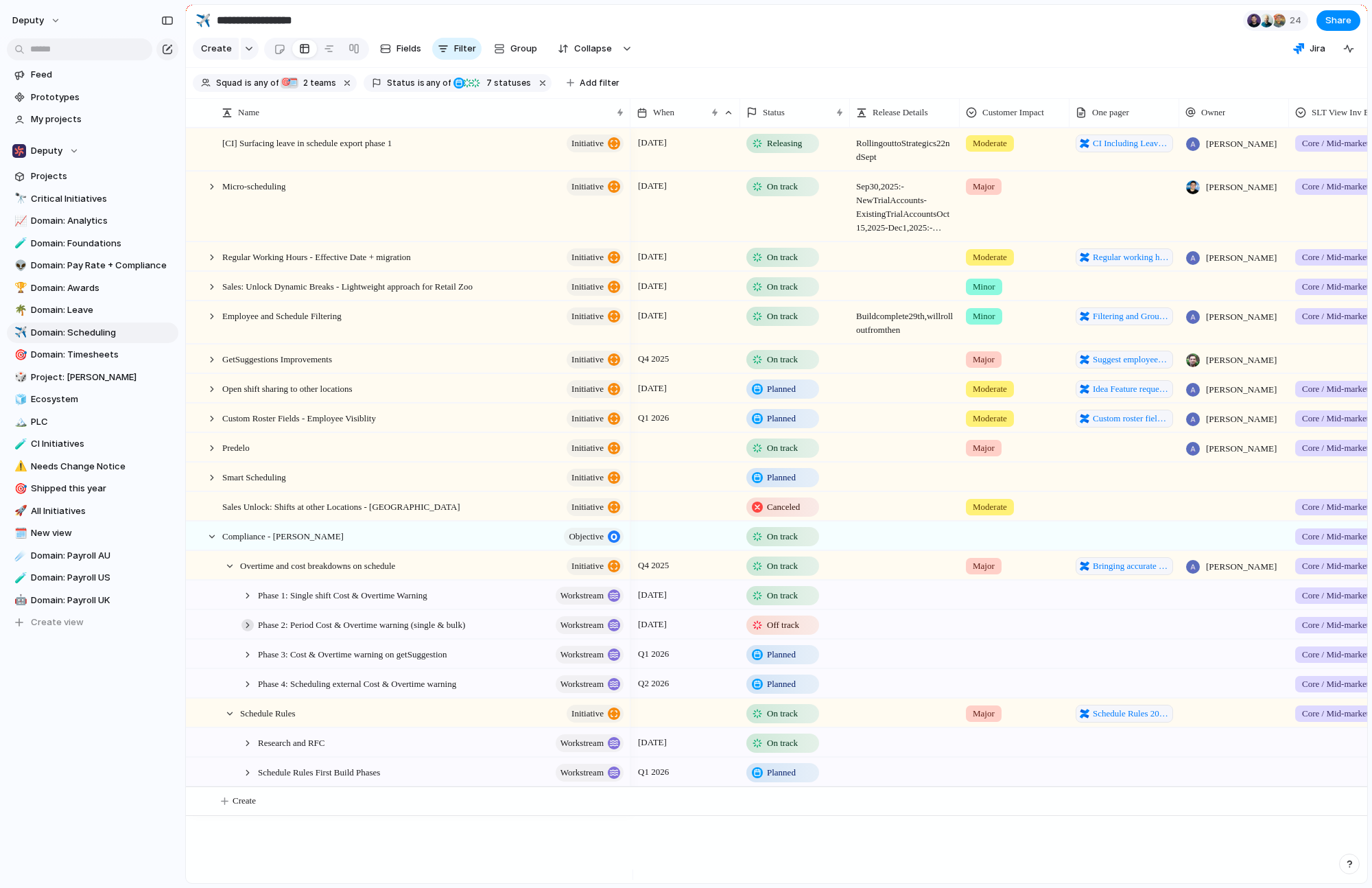
click at [242, 632] on div at bounding box center [248, 625] width 12 height 12
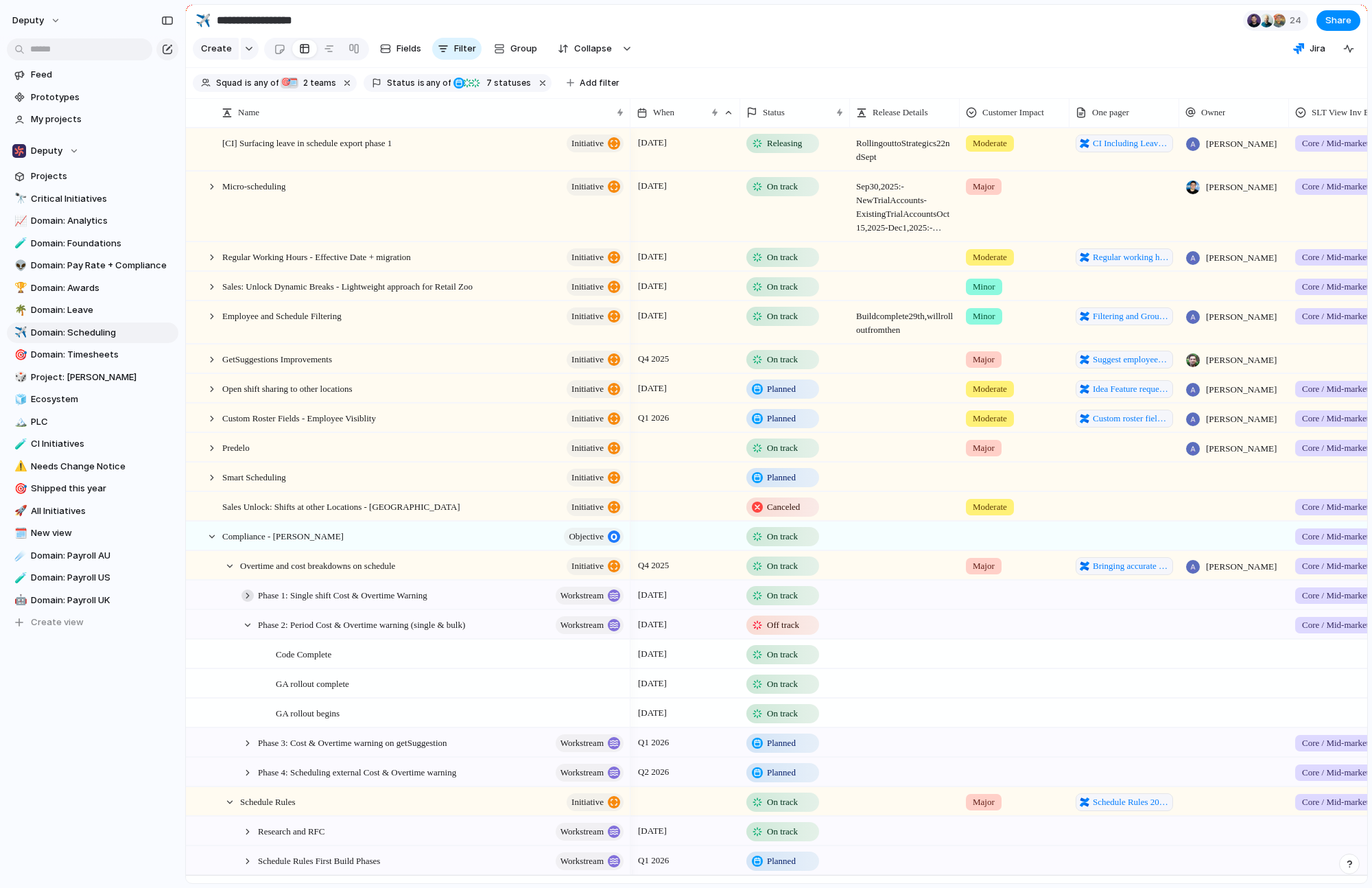
click at [249, 602] on div at bounding box center [248, 596] width 12 height 12
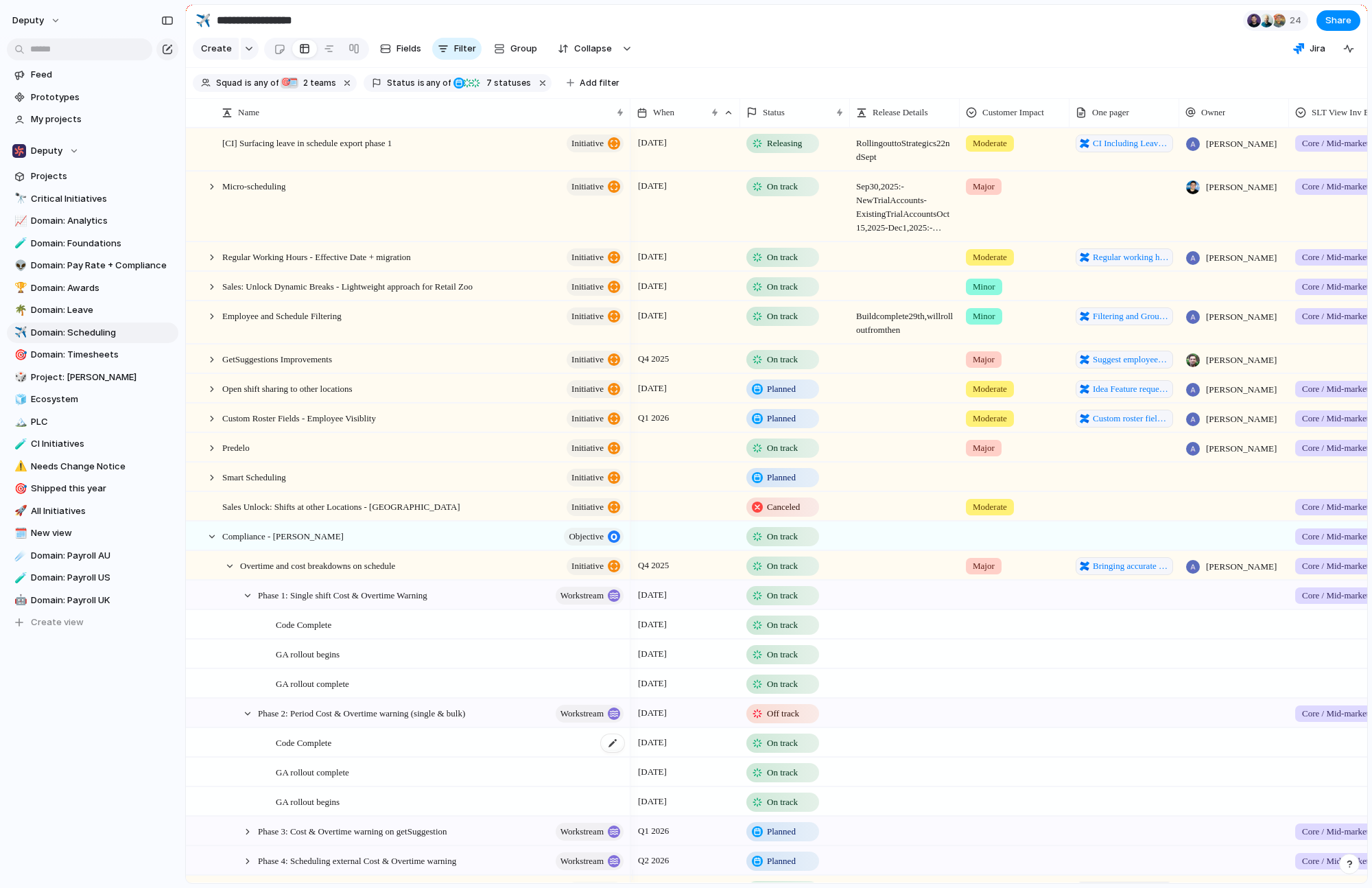
click at [403, 754] on div "Code Complete" at bounding box center [451, 743] width 350 height 28
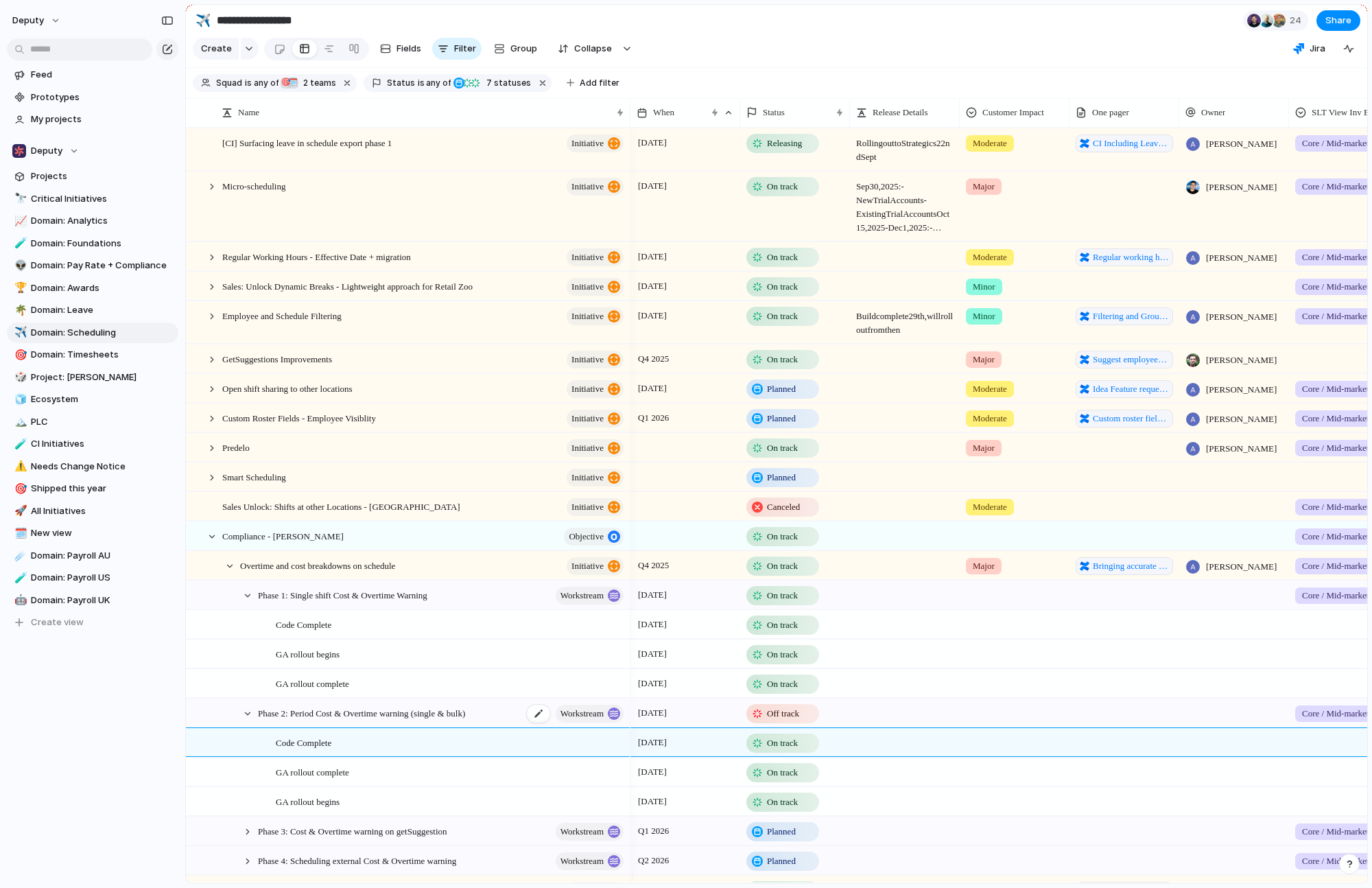
click at [283, 720] on span "Phase 2: Period Cost & Overtime warning (single & bulk)" at bounding box center [361, 712] width 208 height 16
type textarea "**********"
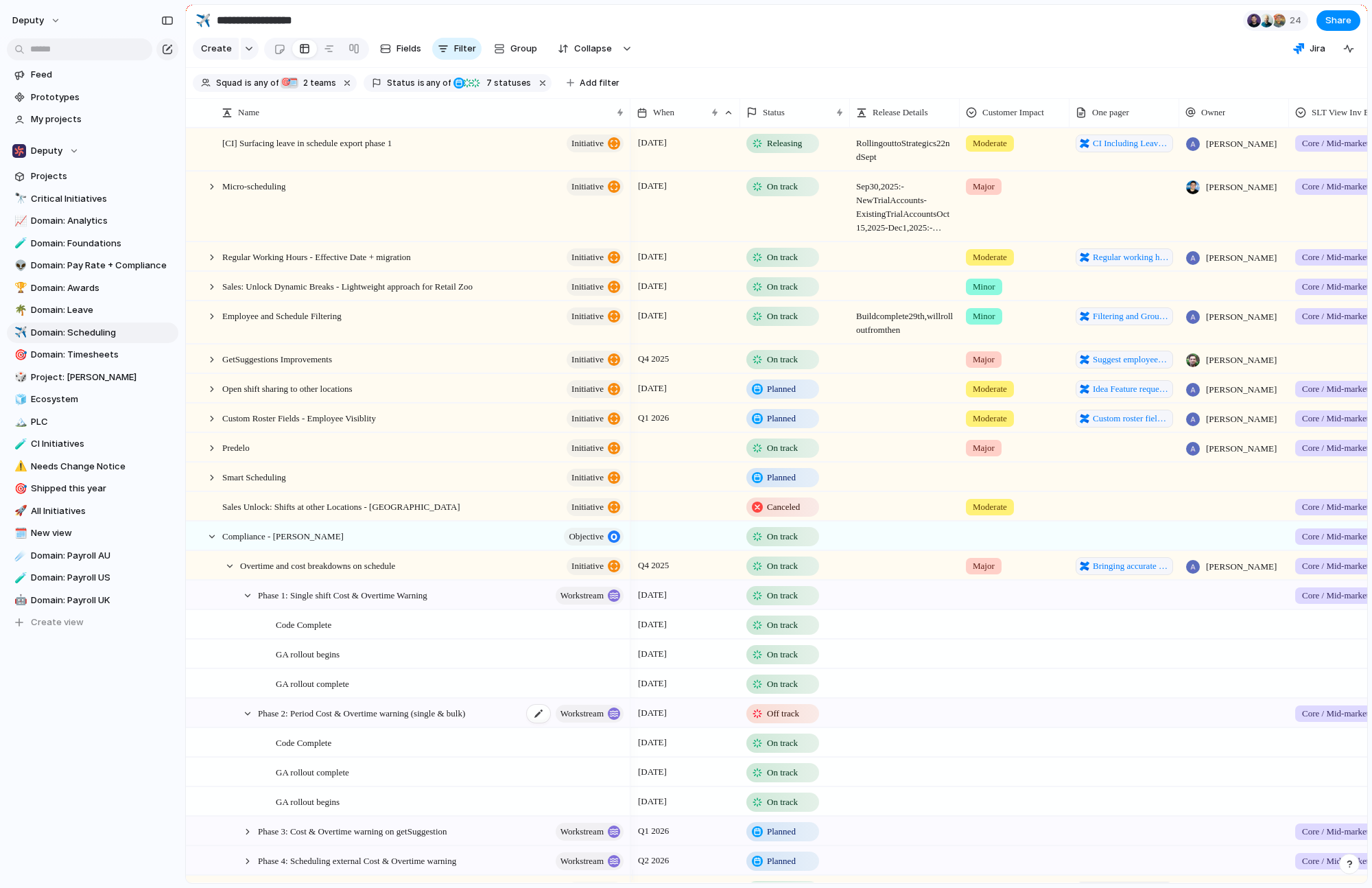
click at [284, 720] on span "Phase 2: Period Cost & Overtime warning (single & bulk)" at bounding box center [361, 712] width 208 height 16
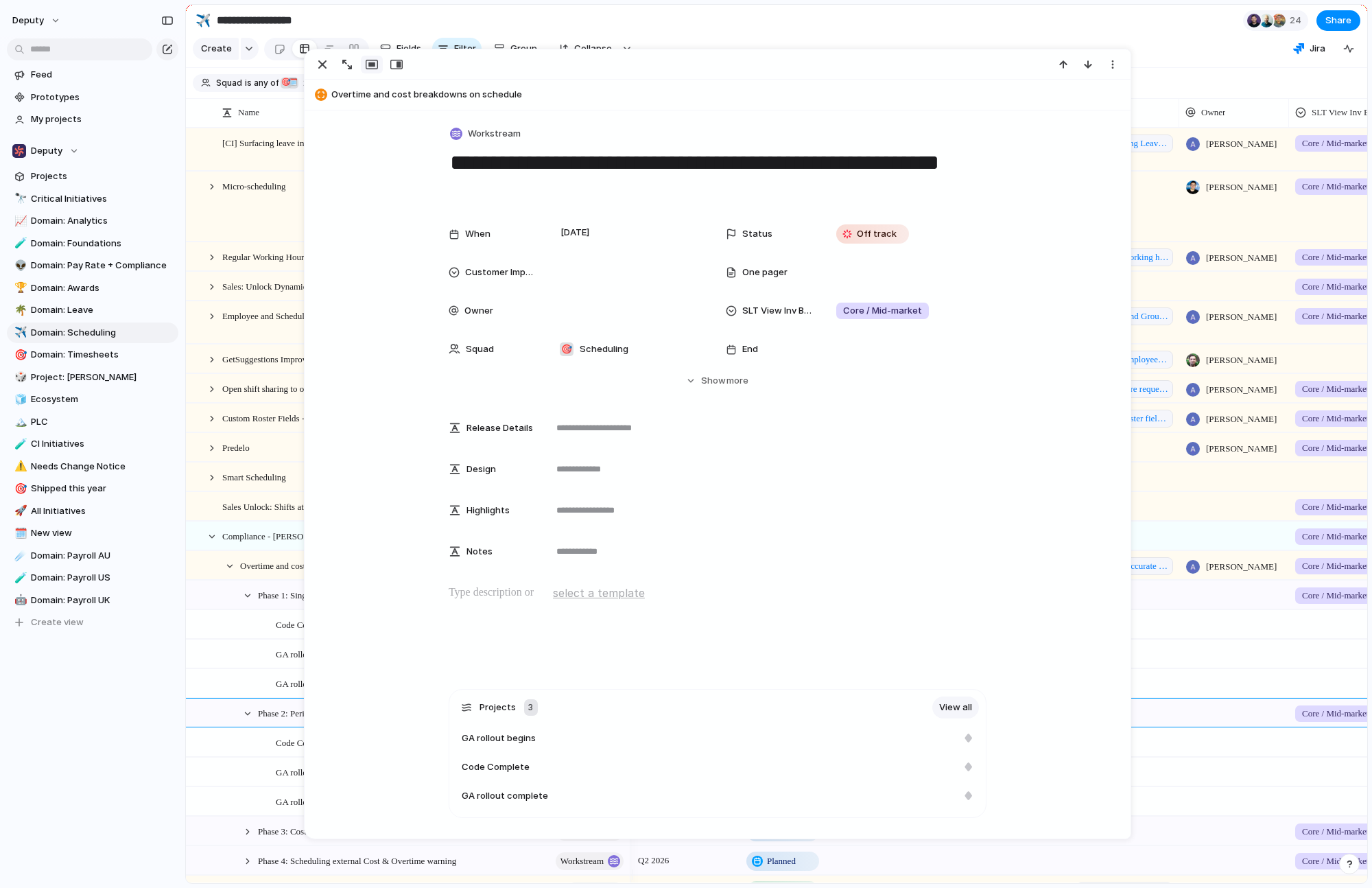
click at [284, 720] on span "Phase 2: Period Cost & Overtime warning (single & bulk)" at bounding box center [361, 712] width 208 height 16
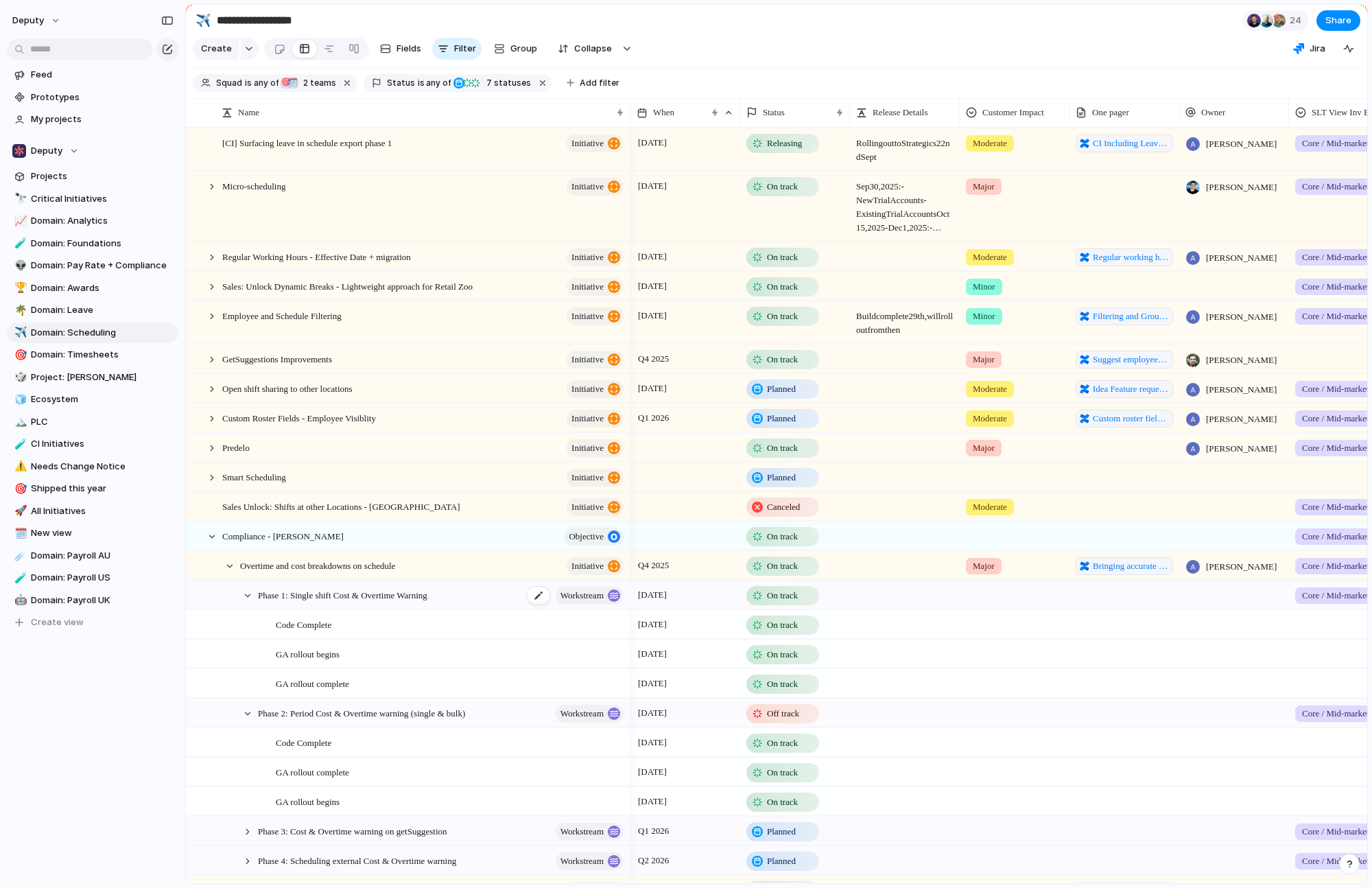
click at [315, 609] on div "Phase 1: Single shift Cost & Overtime Warning workstream" at bounding box center [441, 595] width 367 height 28
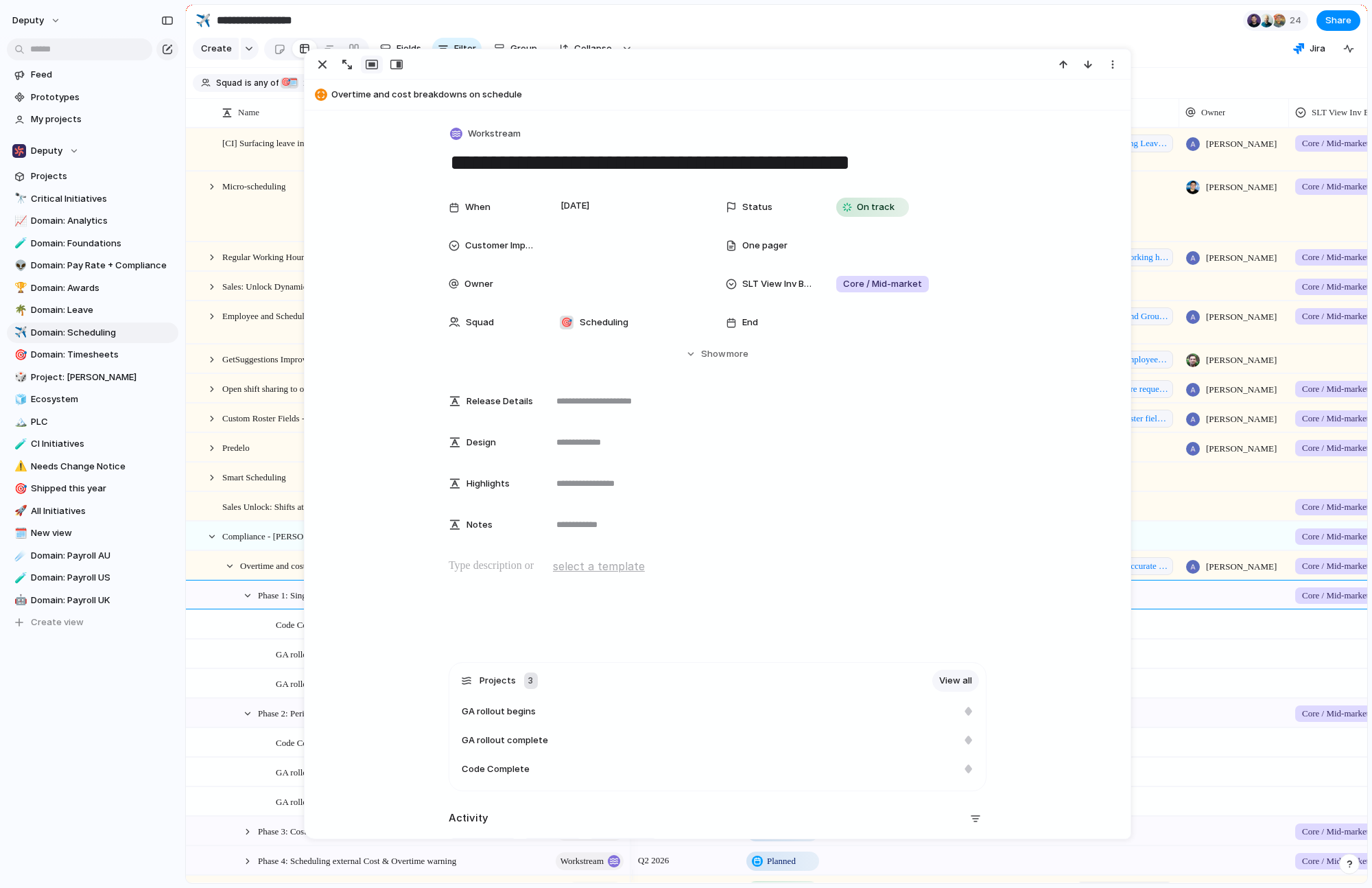
click at [283, 580] on div "Overtime and cost breakdowns on schedule initiative" at bounding box center [432, 565] width 385 height 28
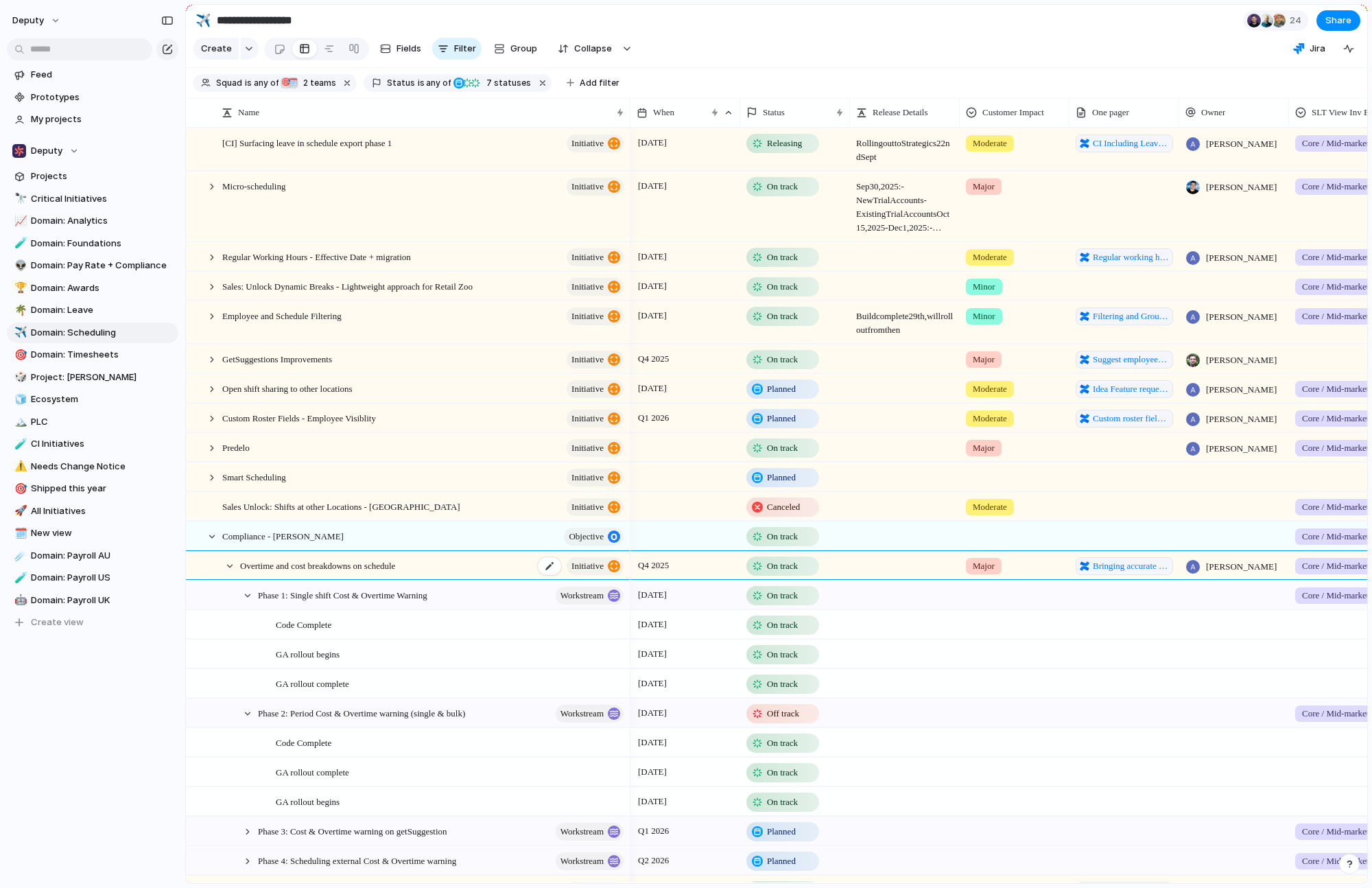
type textarea "**********"
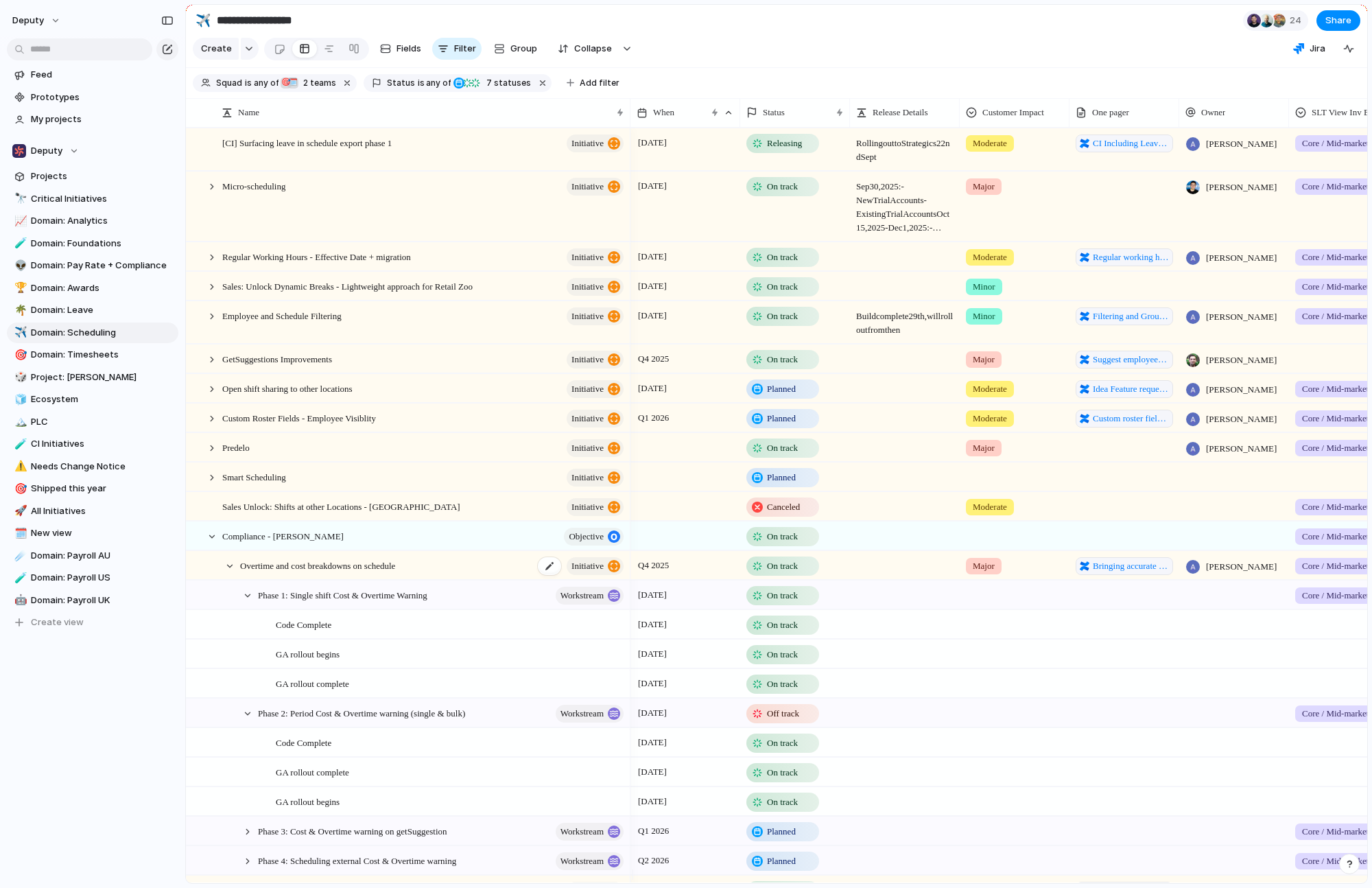
click at [286, 572] on span "Overtime and cost breakdowns on schedule" at bounding box center [317, 565] width 155 height 16
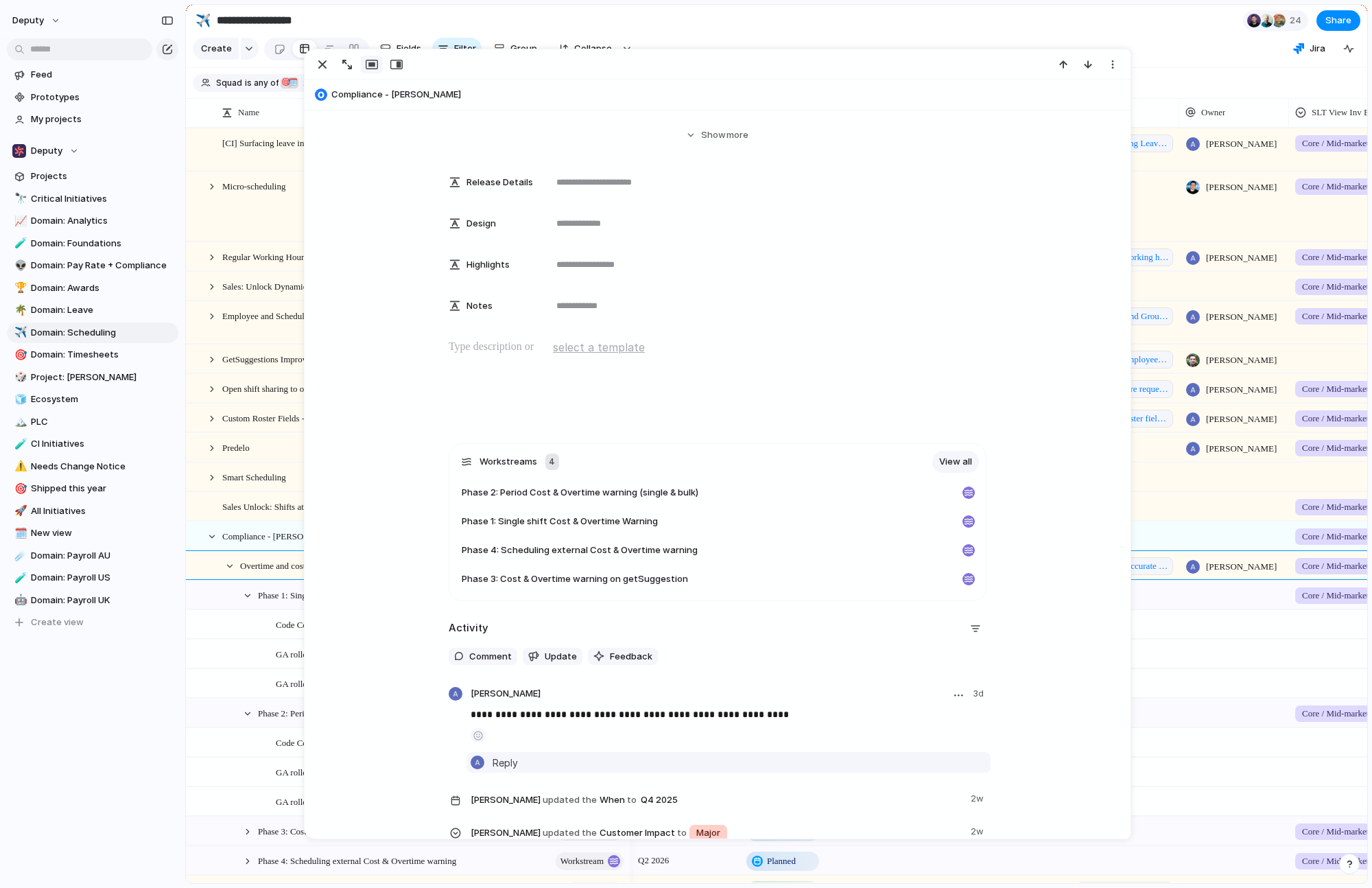
scroll to position [222, 0]
